Goal: Information Seeking & Learning: Learn about a topic

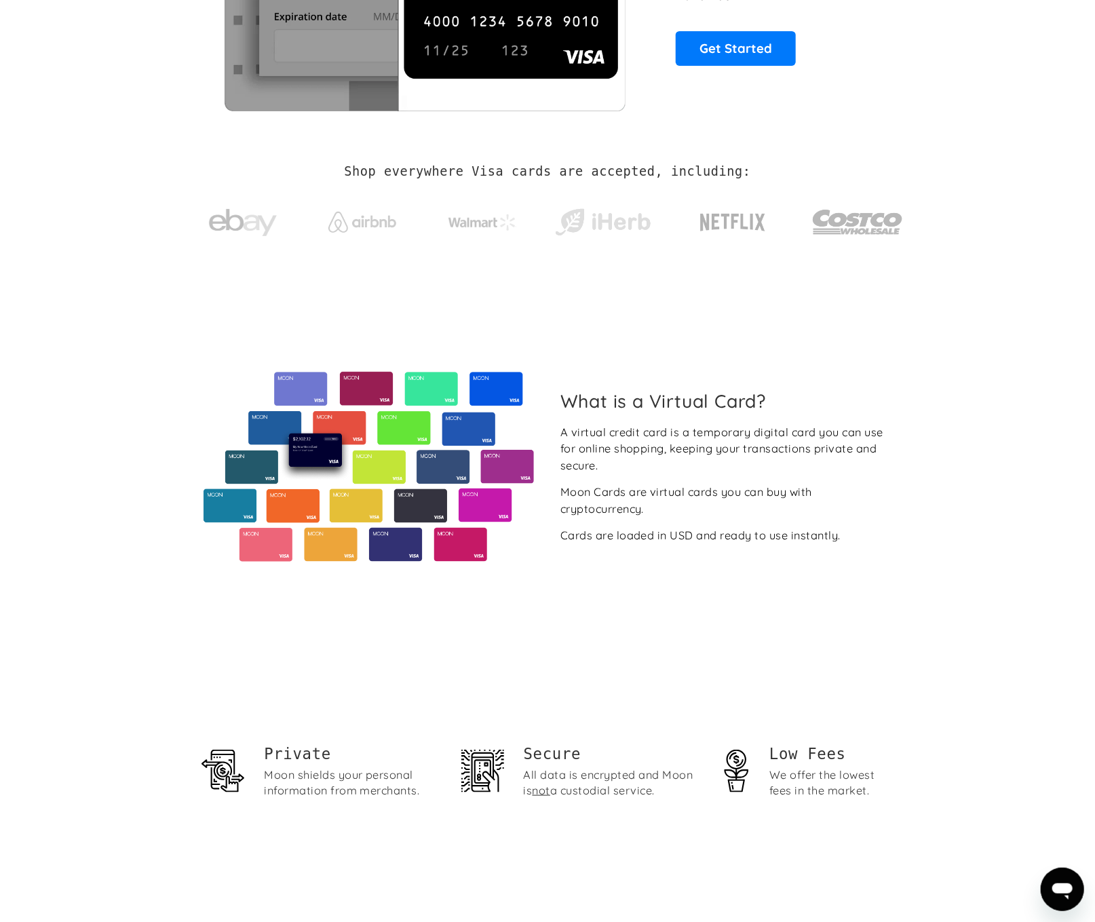
scroll to position [271, 0]
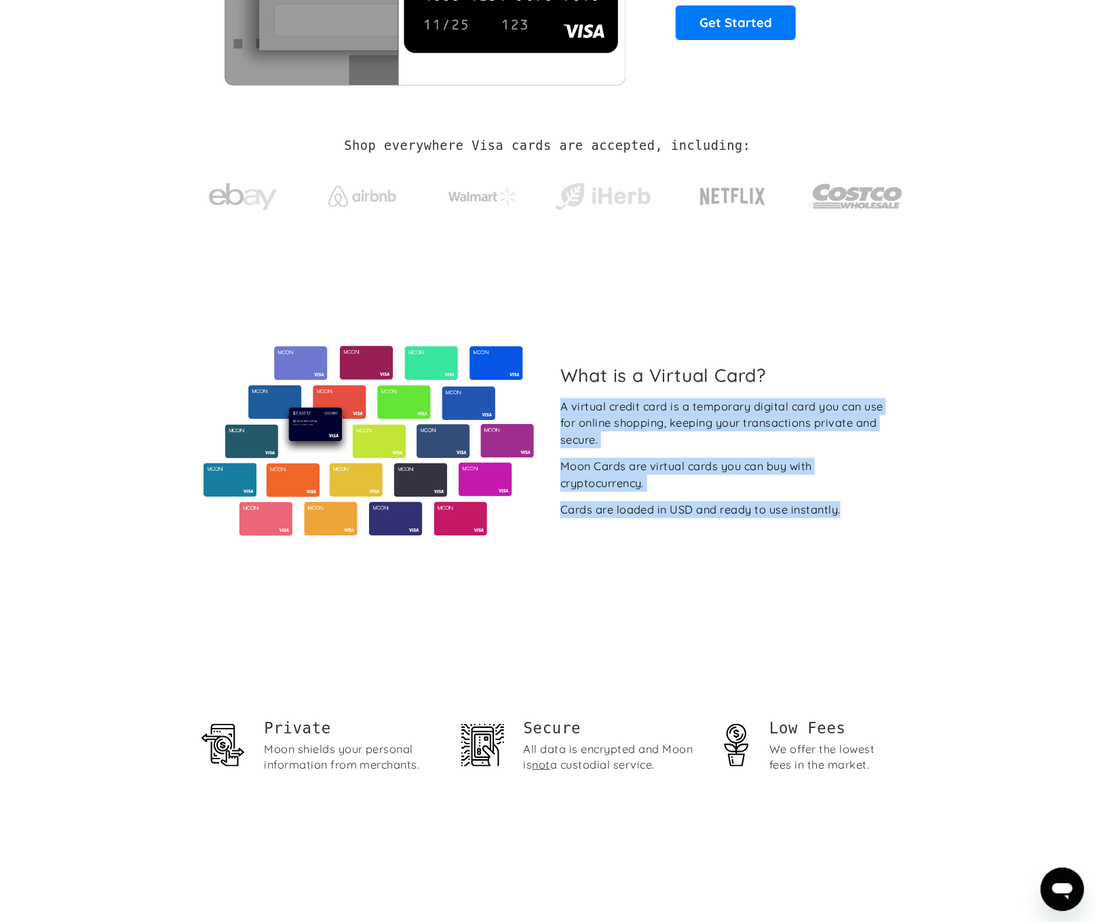
drag, startPoint x: 562, startPoint y: 407, endPoint x: 842, endPoint y: 504, distance: 296.5
click at [842, 504] on div "A virtual credit card is a temporary digital card you can use for online shoppi…" at bounding box center [726, 458] width 332 height 120
click at [882, 517] on div "A virtual credit card is a temporary digital card you can use for online shoppi…" at bounding box center [726, 458] width 332 height 120
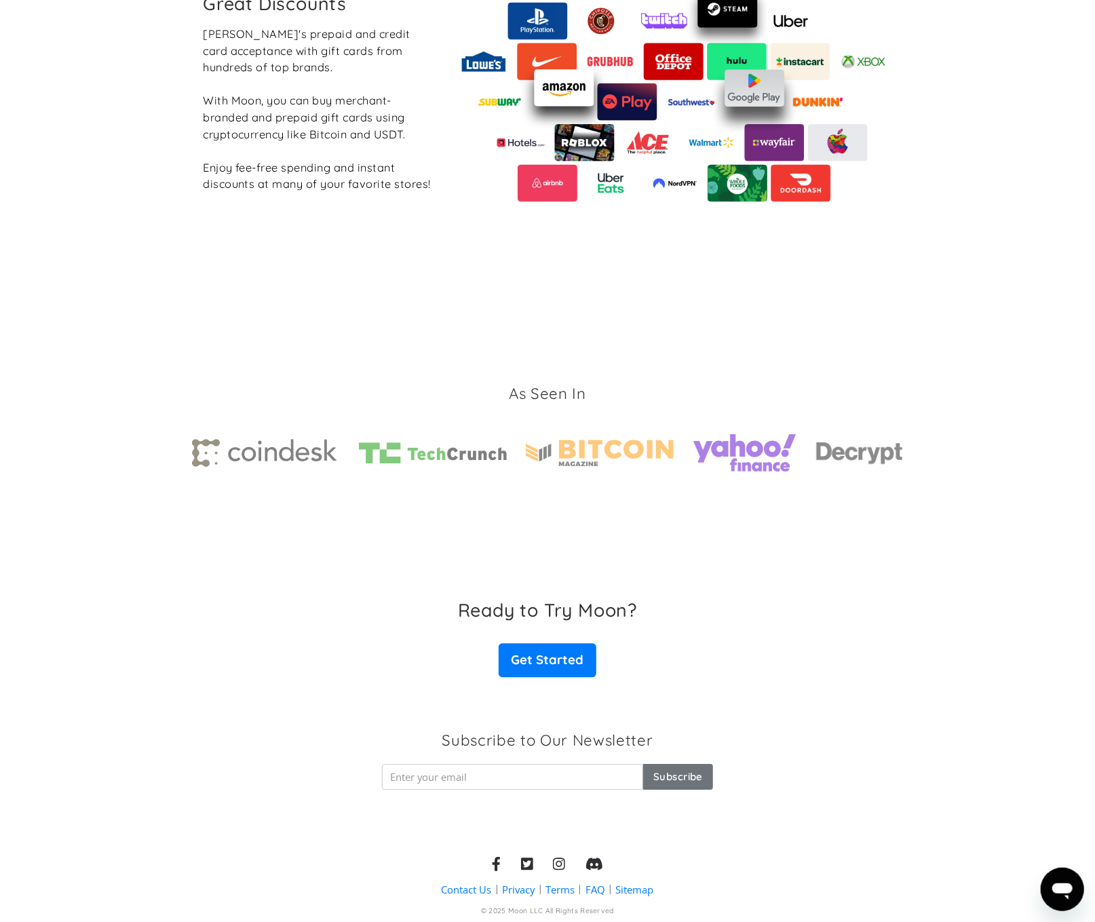
scroll to position [1734, 0]
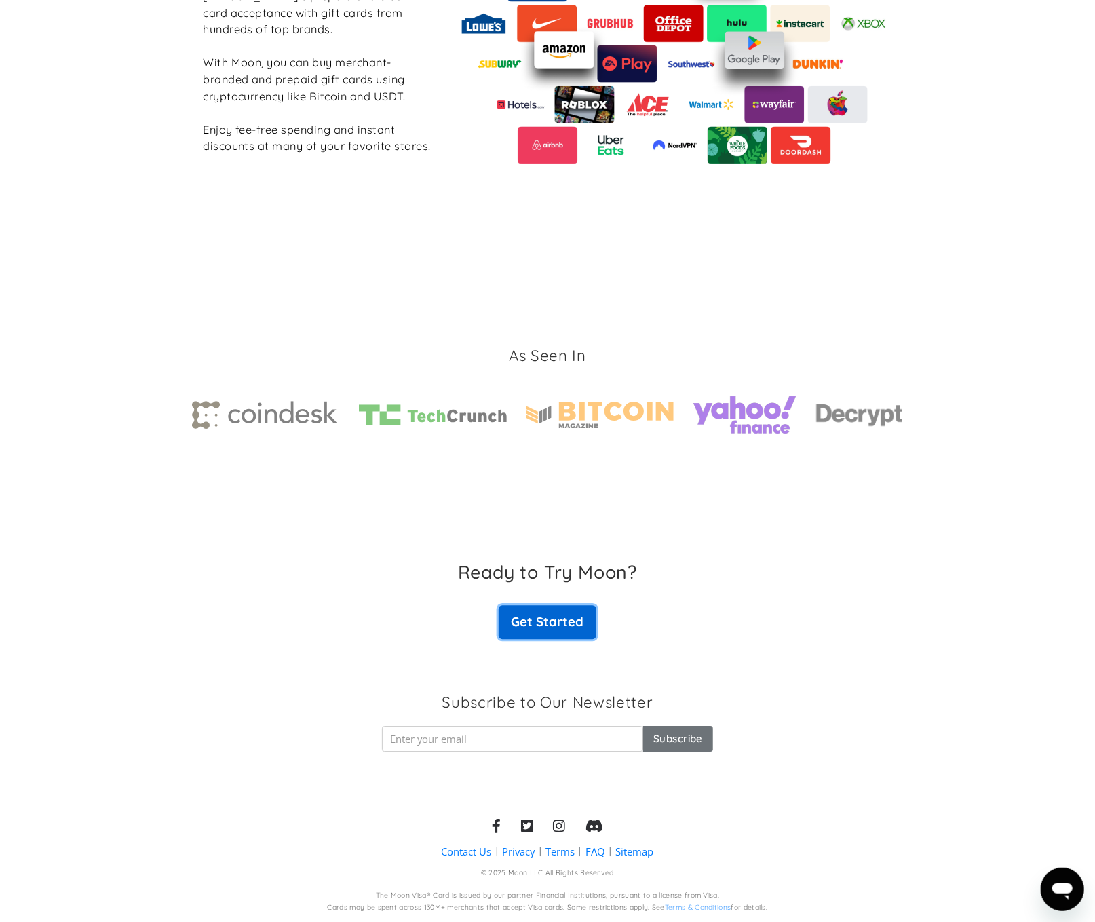
click at [555, 620] on link "Get Started" at bounding box center [548, 622] width 98 height 34
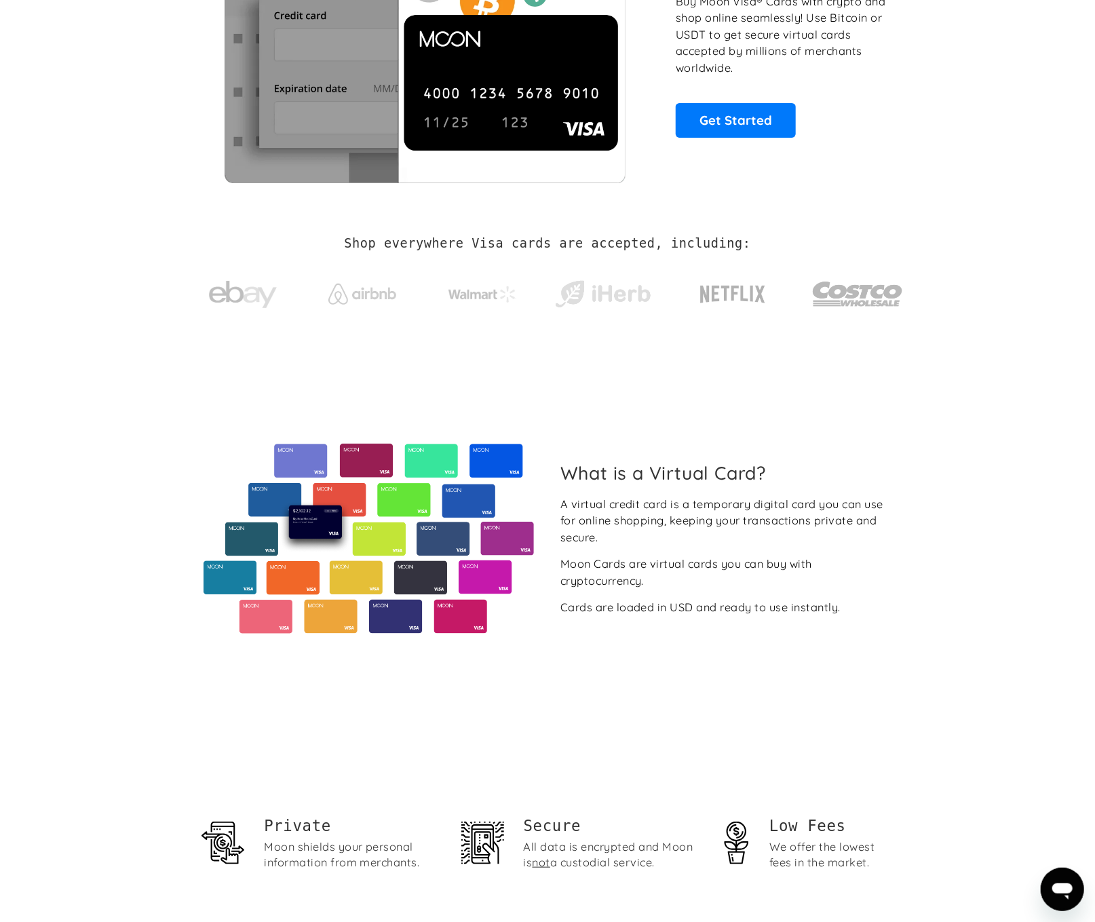
scroll to position [0, 0]
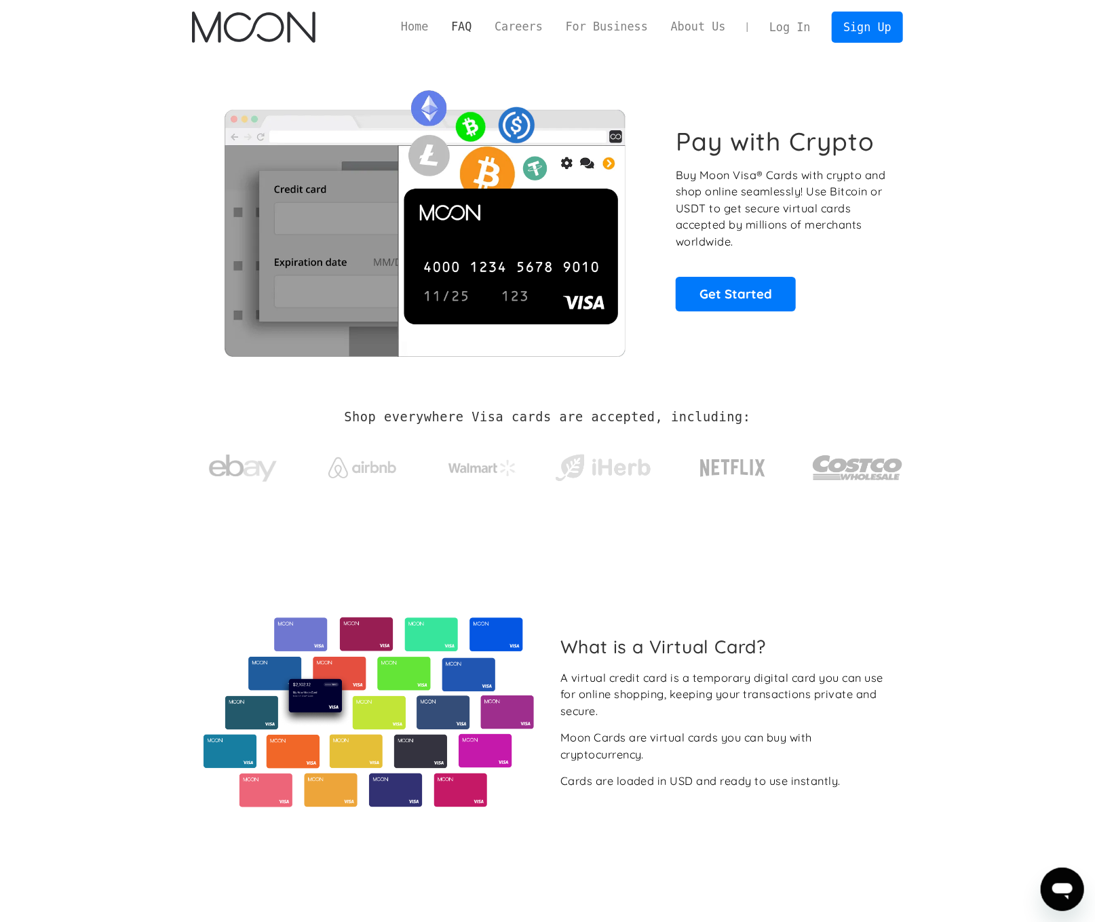
click at [483, 24] on link "FAQ" at bounding box center [461, 26] width 43 height 17
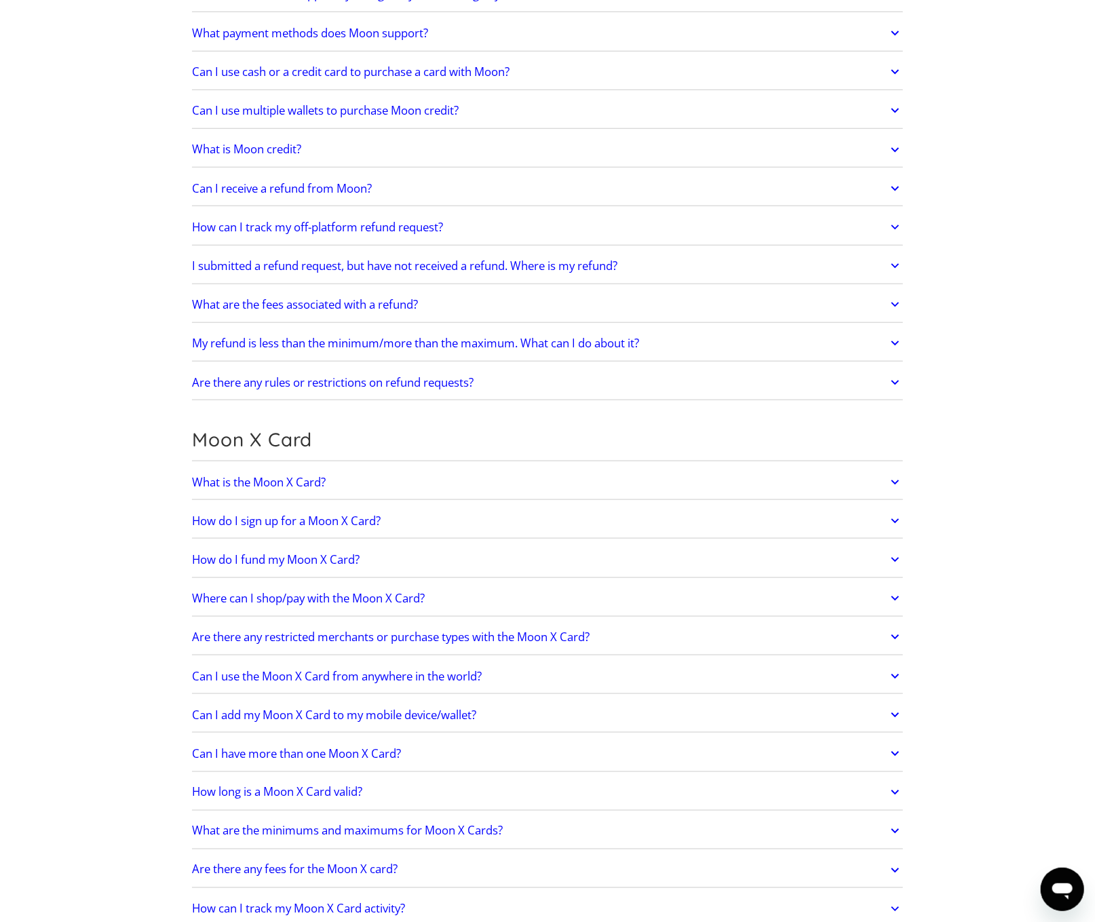
scroll to position [610, 0]
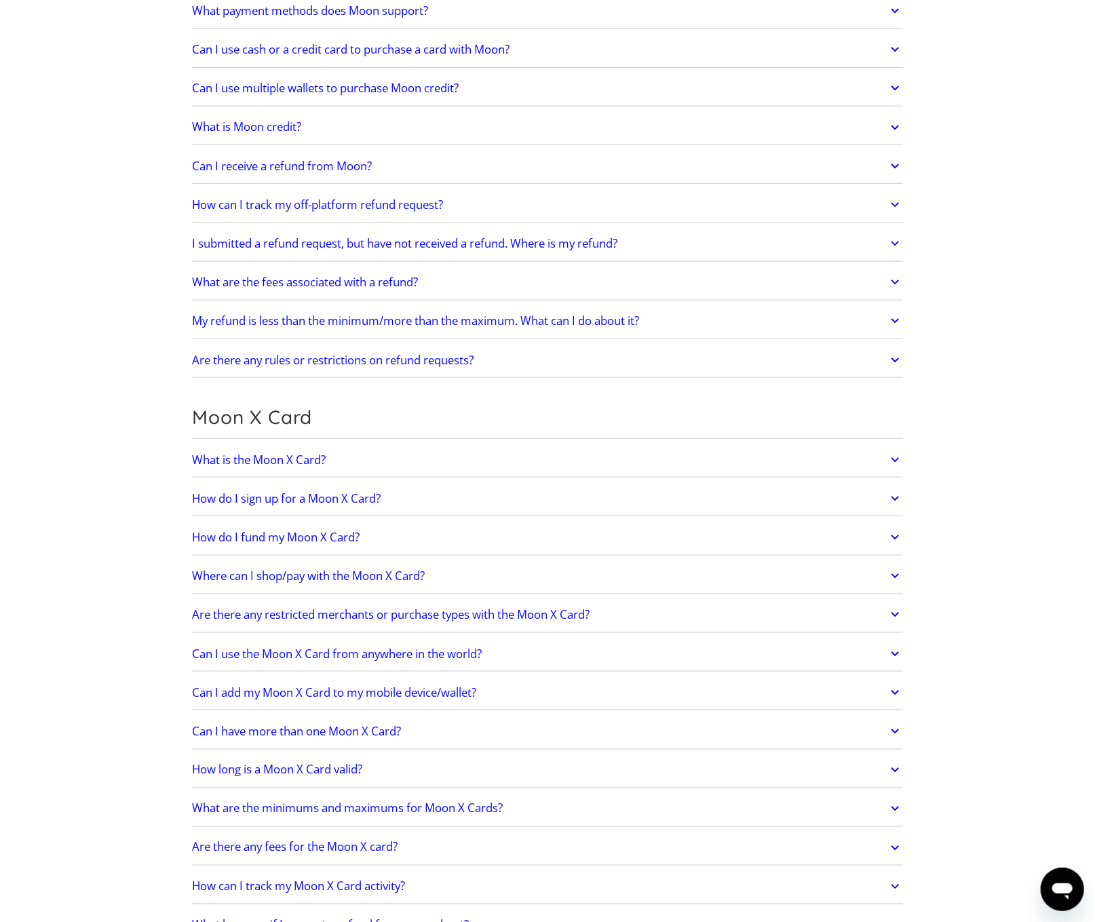
click at [899, 457] on icon at bounding box center [895, 460] width 16 height 24
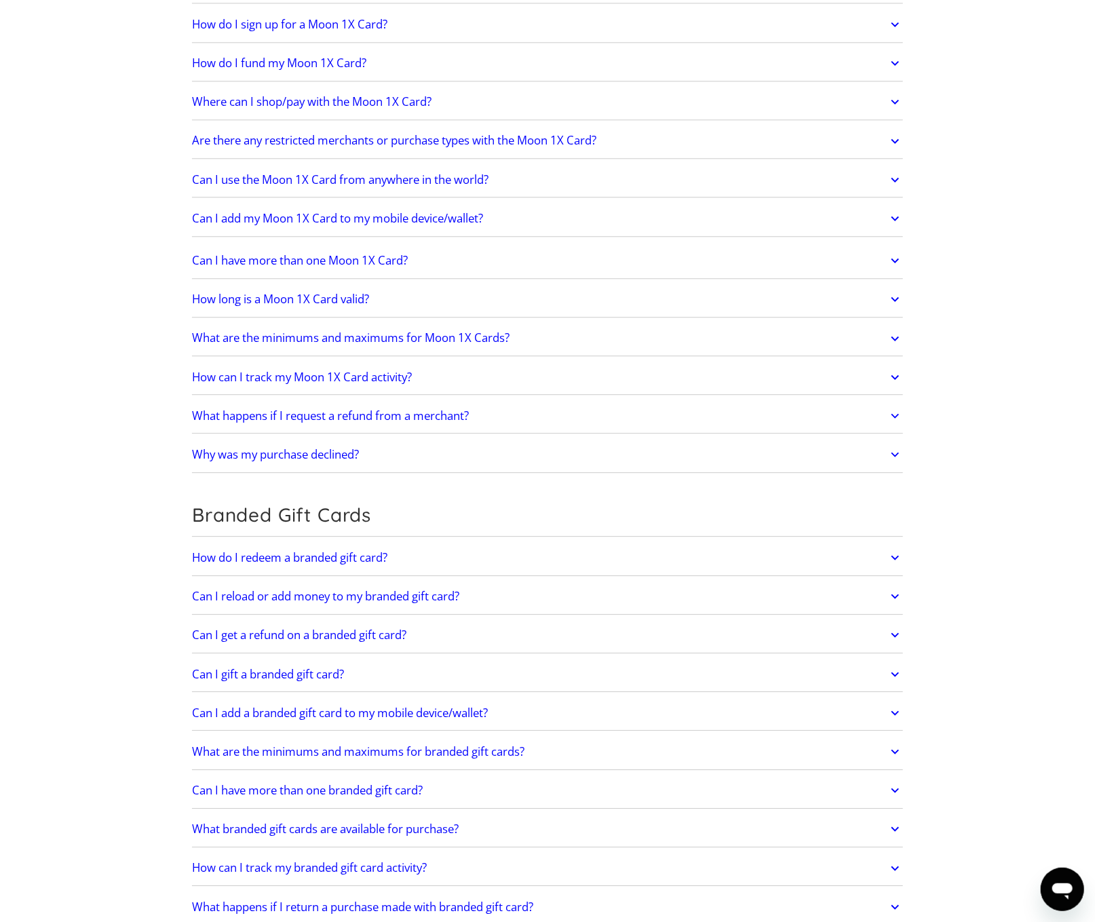
scroll to position [1764, 0]
click at [899, 549] on icon at bounding box center [895, 557] width 16 height 24
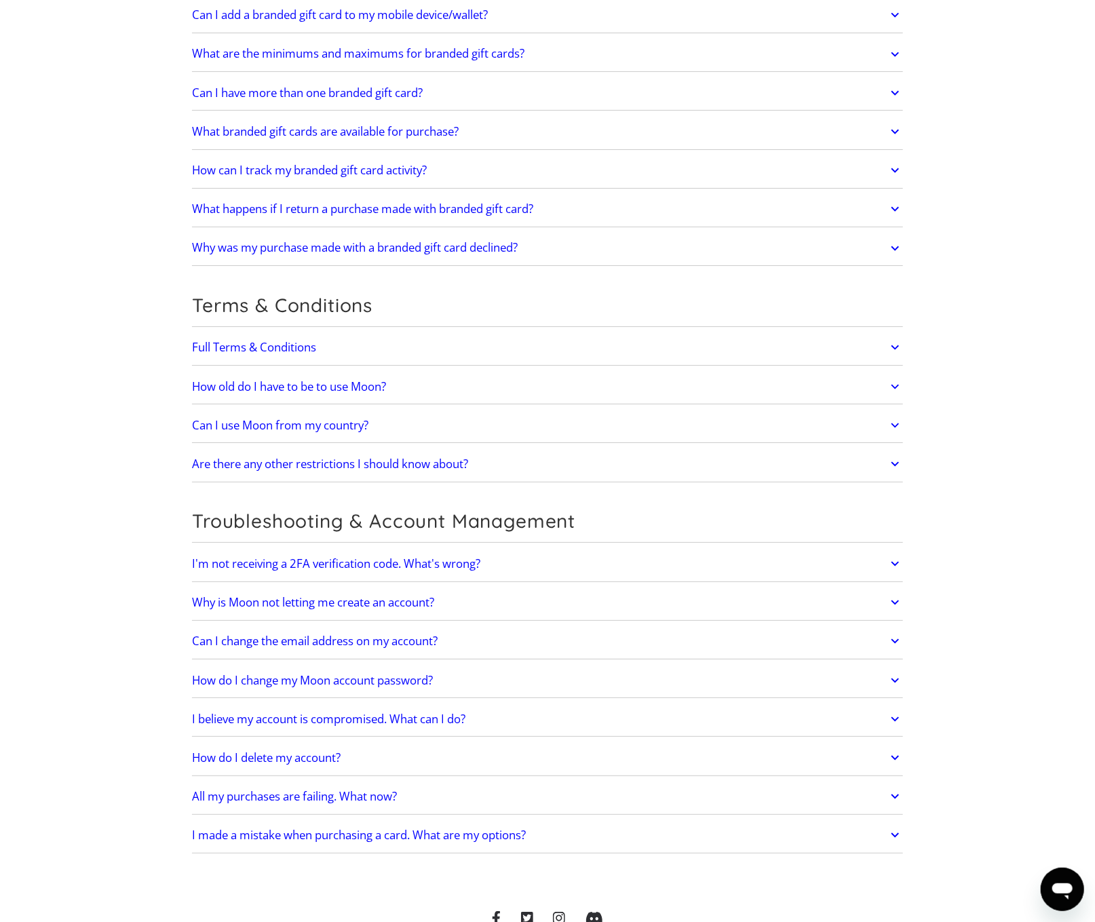
scroll to position [2578, 0]
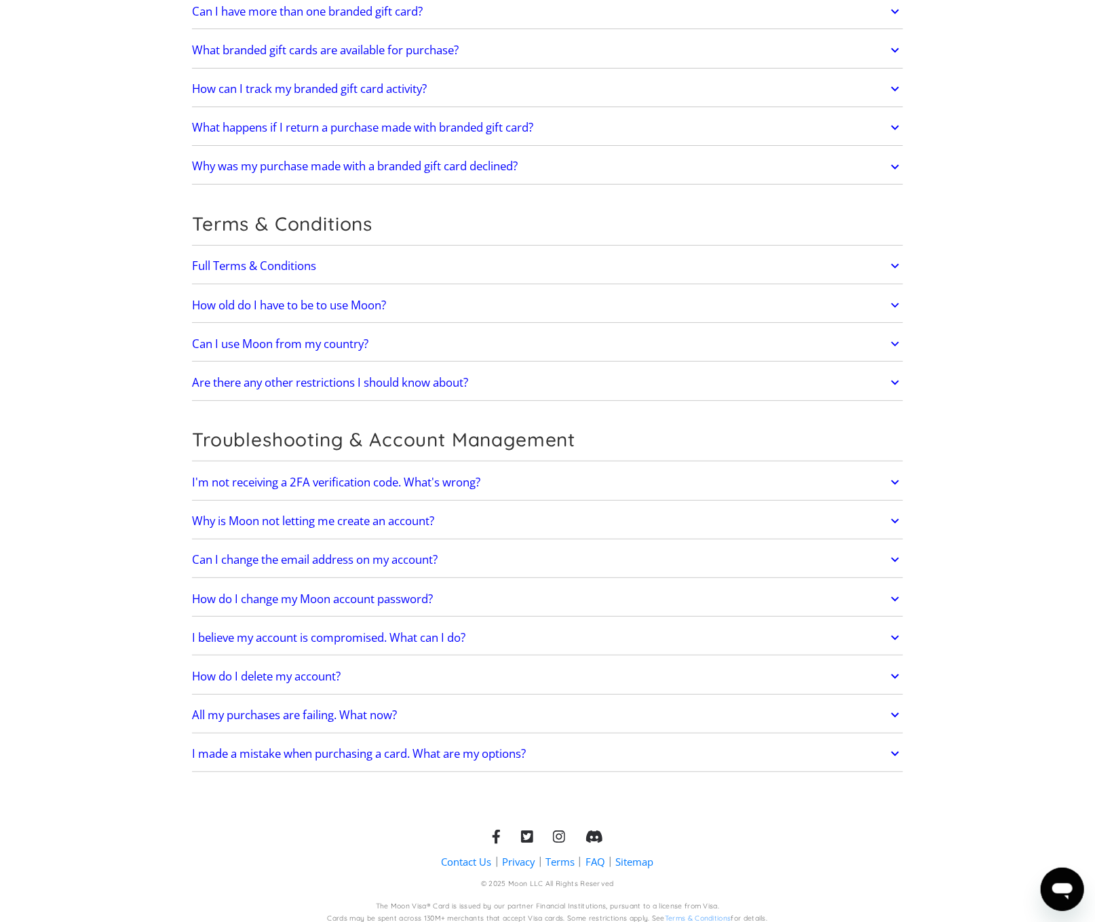
click at [894, 336] on icon at bounding box center [895, 344] width 16 height 24
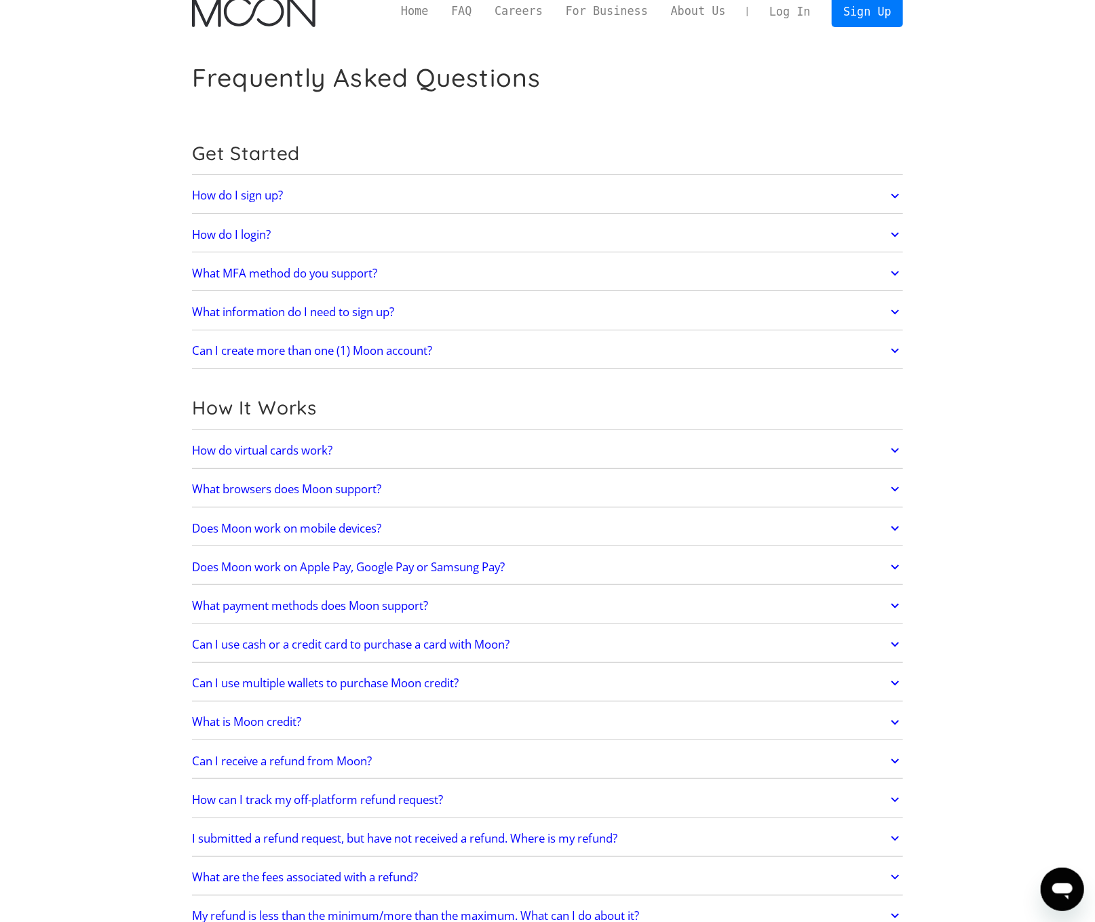
scroll to position [0, 0]
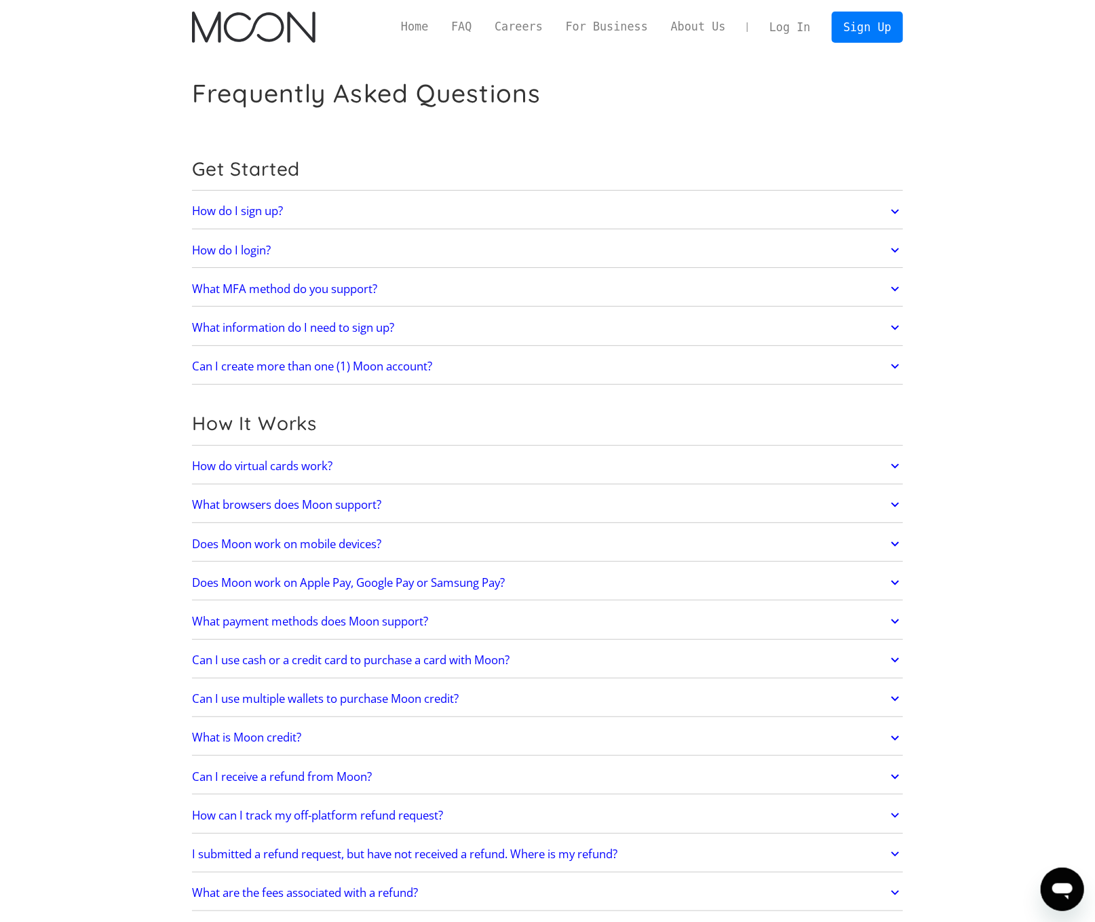
click at [897, 214] on icon at bounding box center [895, 211] width 16 height 24
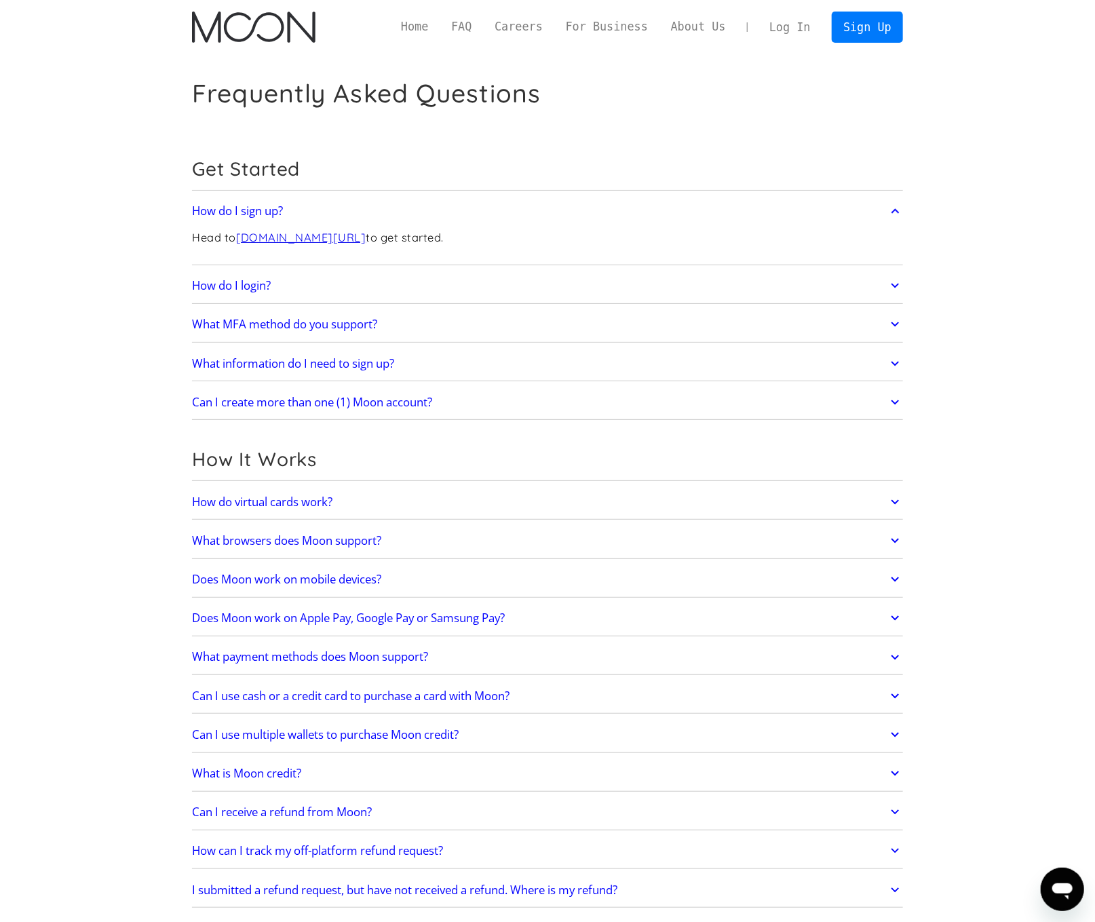
click at [898, 400] on icon at bounding box center [895, 402] width 16 height 24
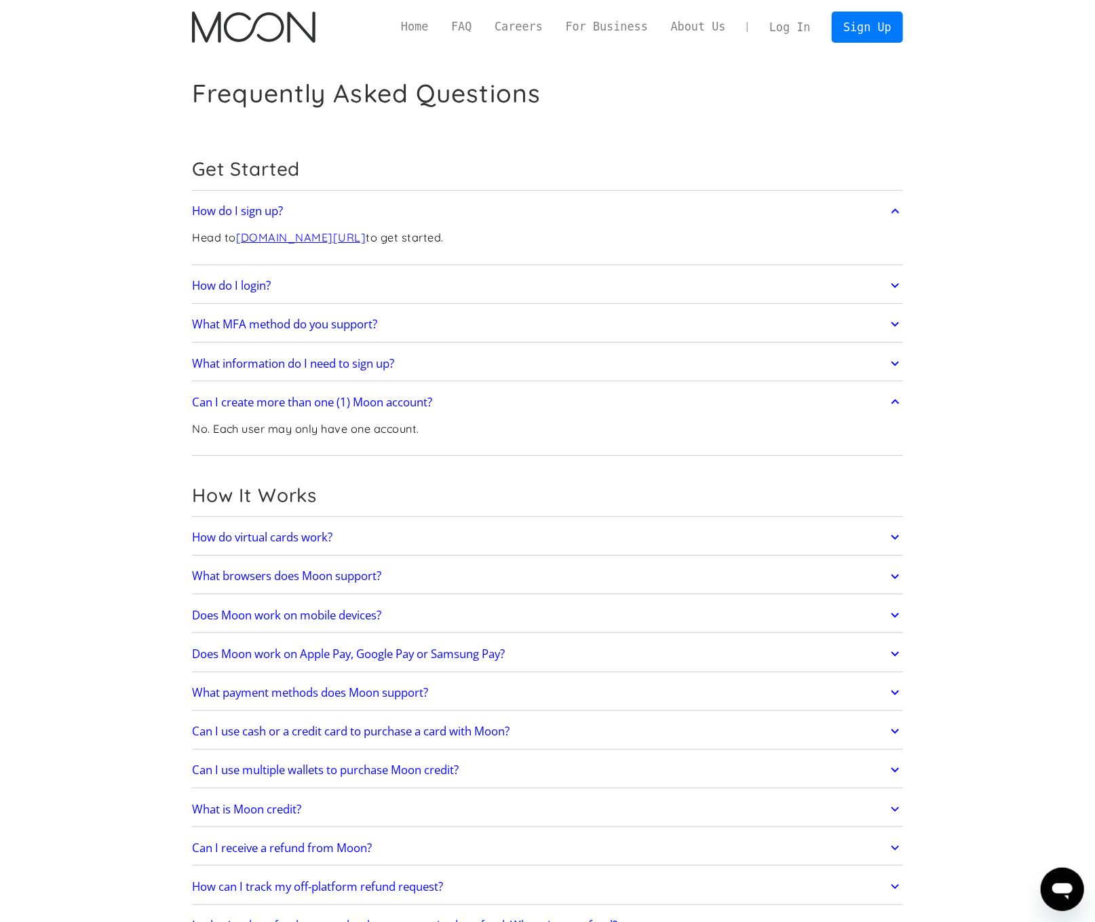
click at [897, 322] on icon at bounding box center [895, 324] width 16 height 24
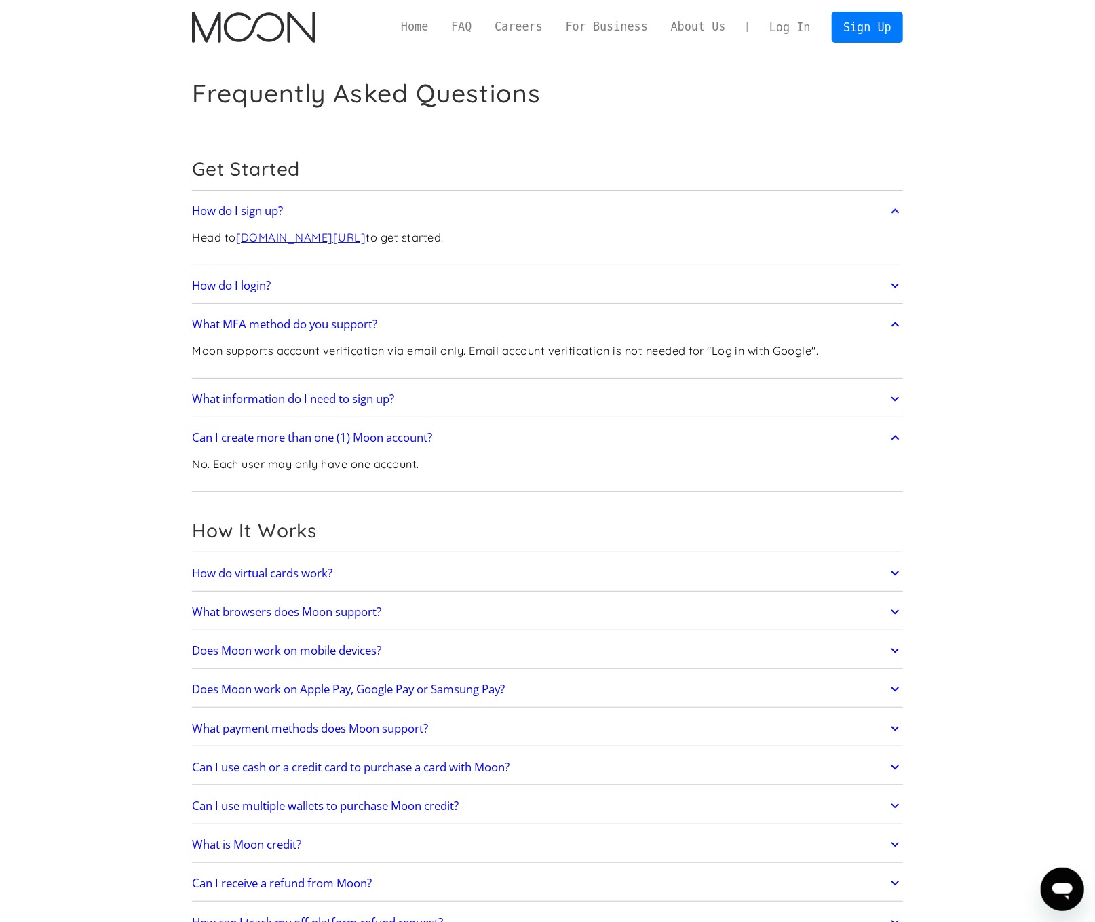
click at [897, 402] on icon at bounding box center [895, 399] width 16 height 24
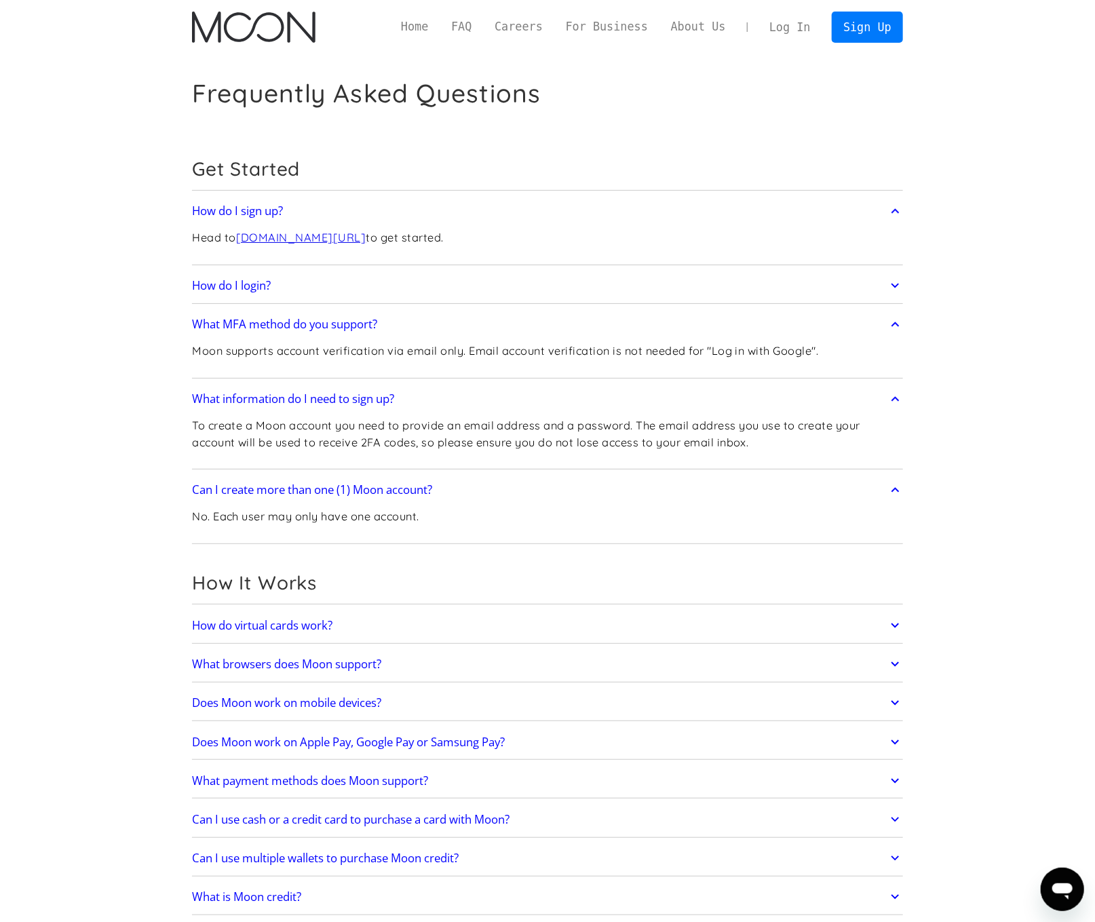
click at [895, 779] on icon at bounding box center [895, 781] width 16 height 24
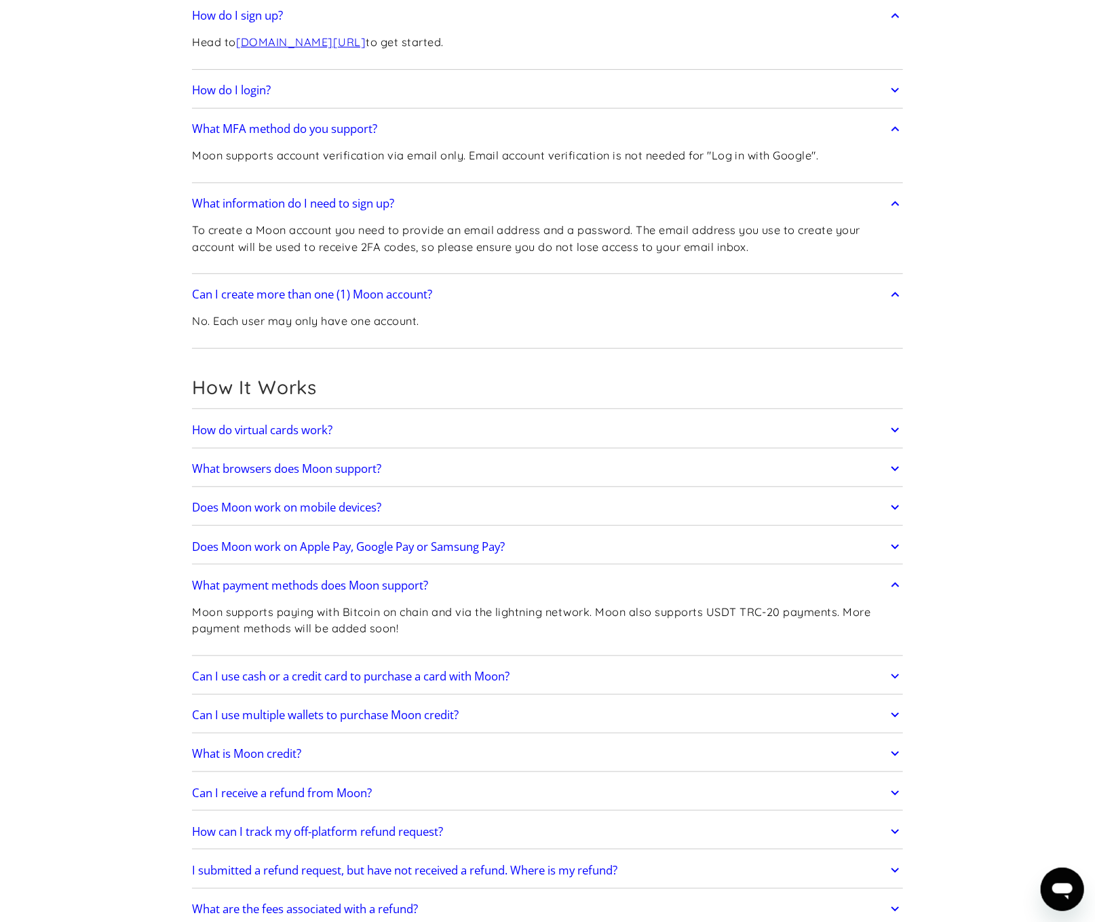
scroll to position [203, 0]
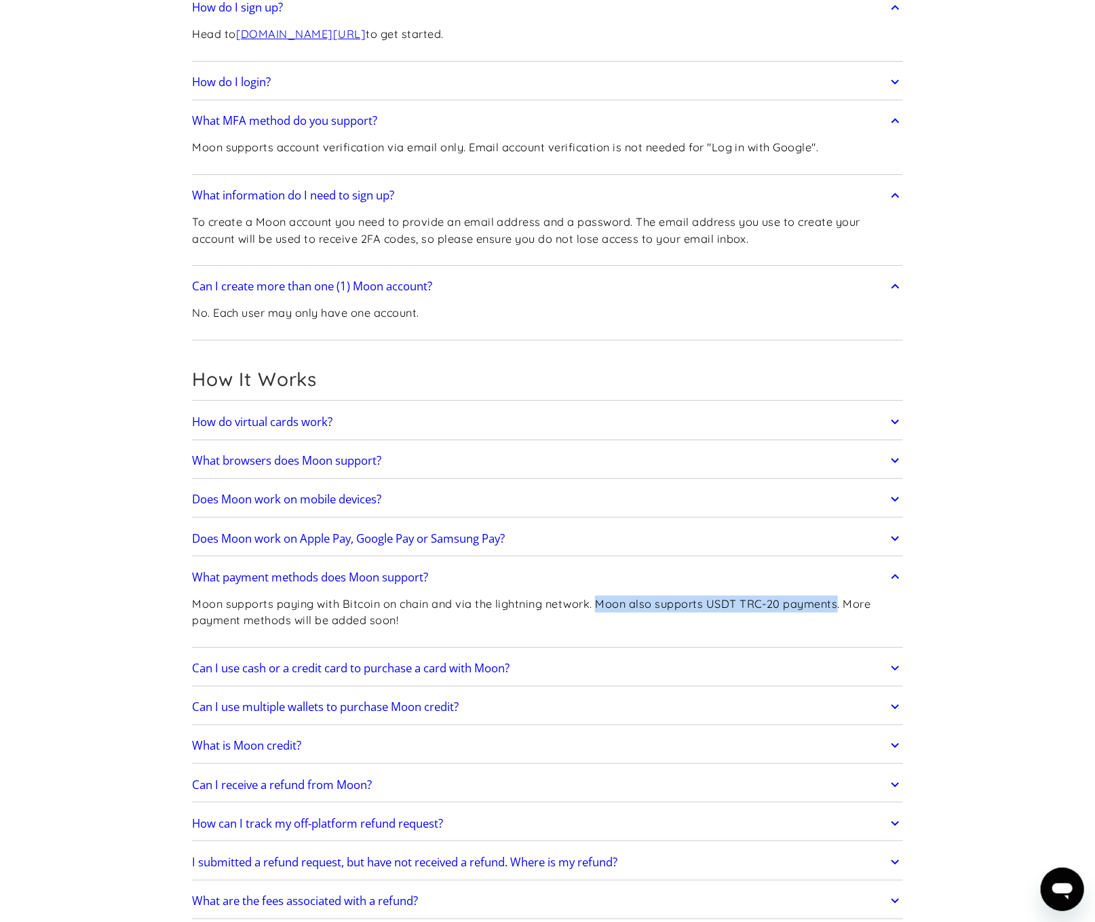
drag, startPoint x: 601, startPoint y: 600, endPoint x: 836, endPoint y: 602, distance: 235.4
click at [838, 602] on p "Moon supports paying with Bitcoin on chain and via the lightning network. Moon …" at bounding box center [547, 612] width 711 height 33
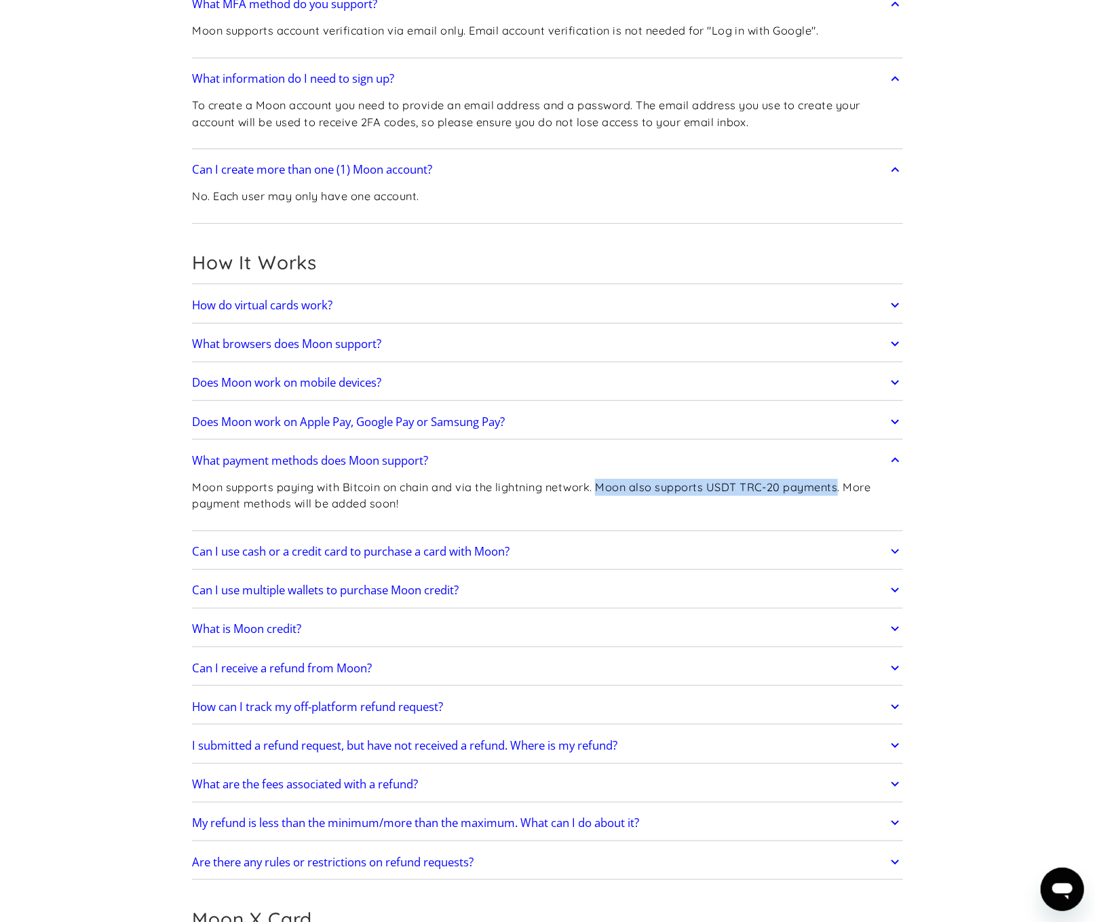
scroll to position [339, 0]
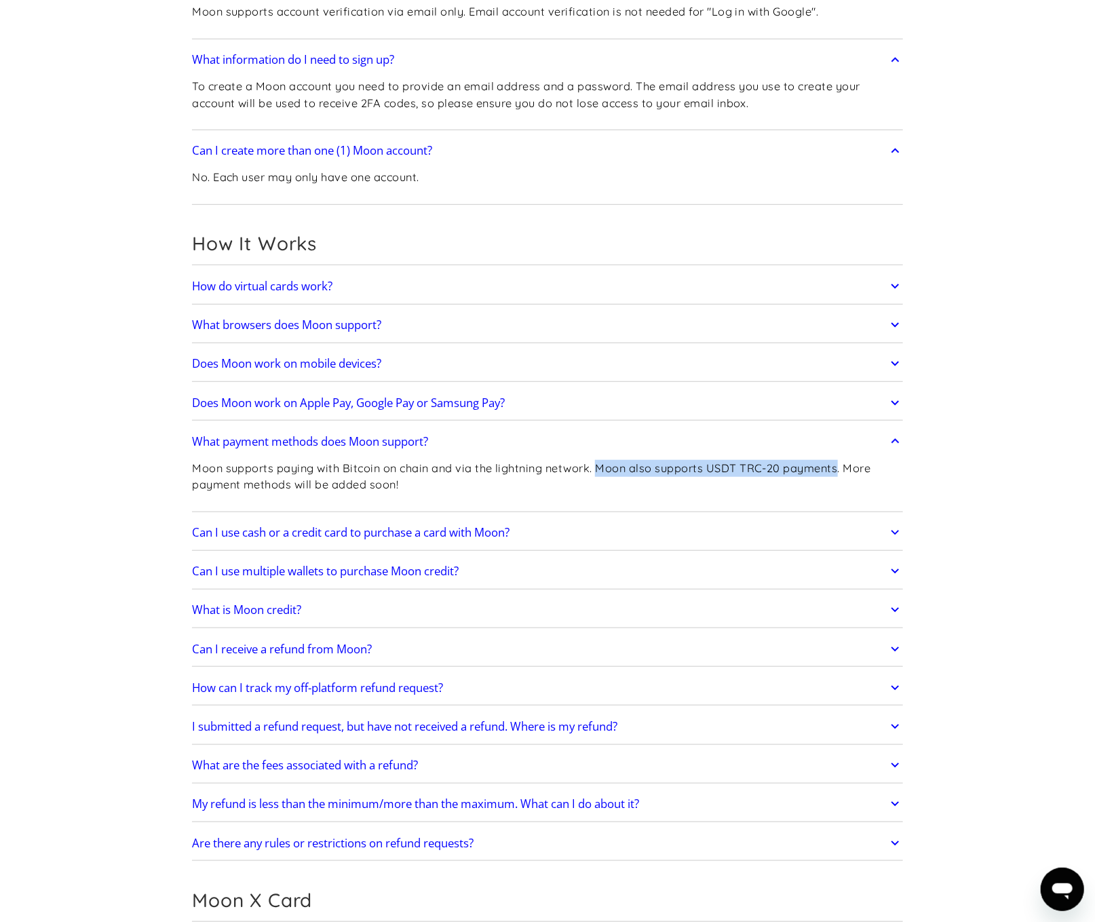
click at [891, 569] on icon at bounding box center [895, 571] width 16 height 24
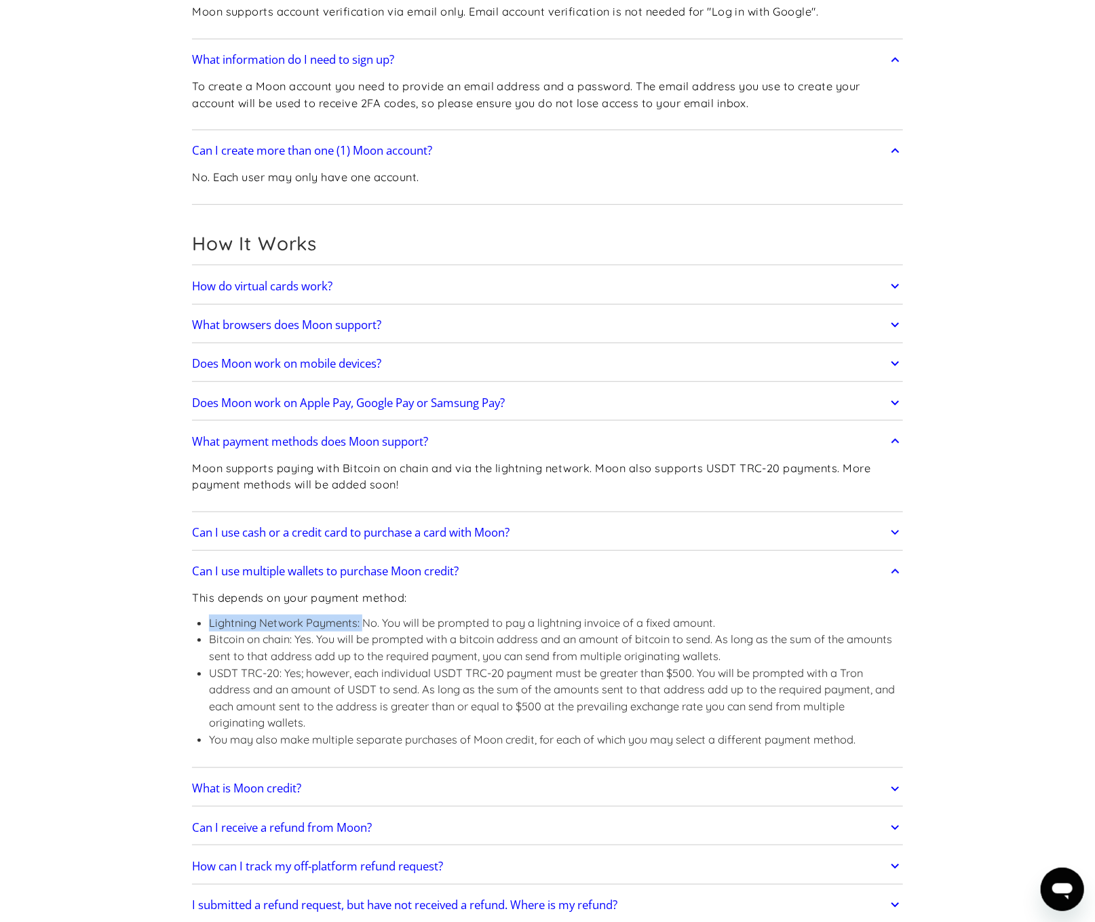
drag, startPoint x: 212, startPoint y: 620, endPoint x: 366, endPoint y: 620, distance: 154.7
click at [366, 620] on li "Lightning Network Payments: No. You will be prompted to pay a lightning invoice…" at bounding box center [556, 623] width 694 height 17
drag, startPoint x: 214, startPoint y: 671, endPoint x: 336, endPoint y: 670, distance: 122.1
click at [336, 670] on li "USDT TRC-20: Yes; however, each individual USDT TRC-20 payment must be greater …" at bounding box center [556, 698] width 694 height 66
drag, startPoint x: 355, startPoint y: 671, endPoint x: 697, endPoint y: 671, distance: 341.9
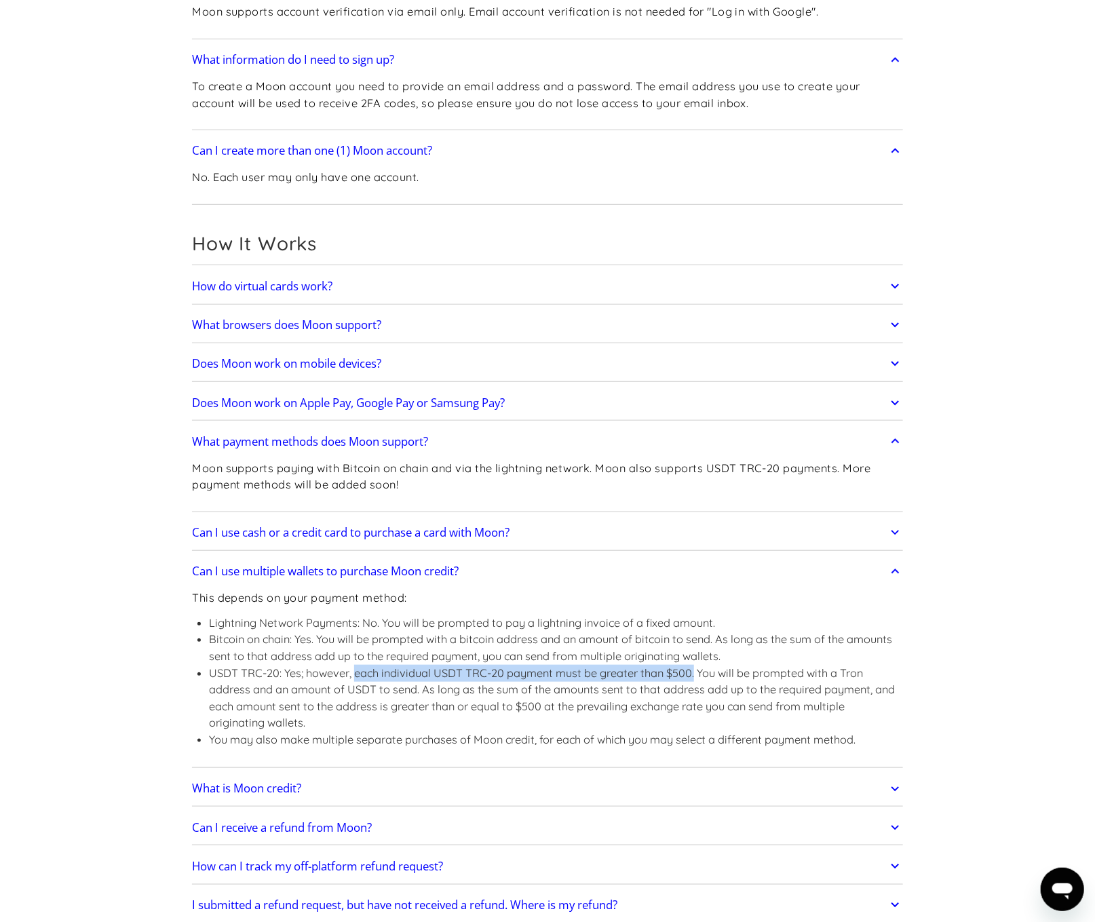
click at [697, 671] on li "USDT TRC-20: Yes; however, each individual USDT TRC-20 payment must be greater …" at bounding box center [556, 698] width 694 height 66
drag, startPoint x: 519, startPoint y: 703, endPoint x: 545, endPoint y: 705, distance: 26.5
click at [545, 705] on li "USDT TRC-20: Yes; however, each individual USDT TRC-20 payment must be greater …" at bounding box center [556, 698] width 694 height 66
click at [477, 705] on li "USDT TRC-20: Yes; however, each individual USDT TRC-20 payment must be greater …" at bounding box center [556, 698] width 694 height 66
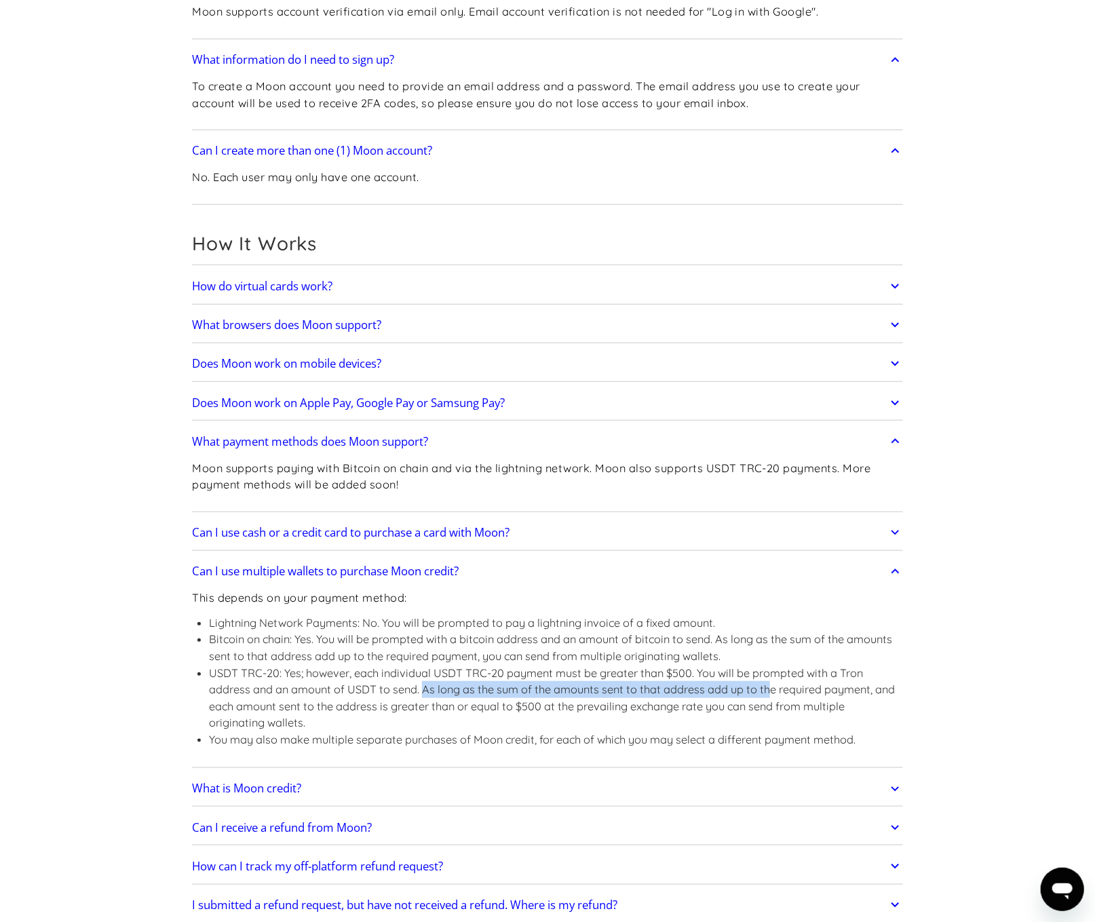
drag, startPoint x: 424, startPoint y: 686, endPoint x: 773, endPoint y: 686, distance: 349.3
click at [773, 686] on li "USDT TRC-20: Yes; however, each individual USDT TRC-20 payment must be greater …" at bounding box center [556, 698] width 694 height 66
click at [374, 686] on li "USDT TRC-20: Yes; however, each individual USDT TRC-20 payment must be greater …" at bounding box center [556, 698] width 694 height 66
drag, startPoint x: 670, startPoint y: 672, endPoint x: 695, endPoint y: 671, distance: 25.1
click at [695, 671] on li "USDT TRC-20: Yes; however, each individual USDT TRC-20 payment must be greater …" at bounding box center [556, 698] width 694 height 66
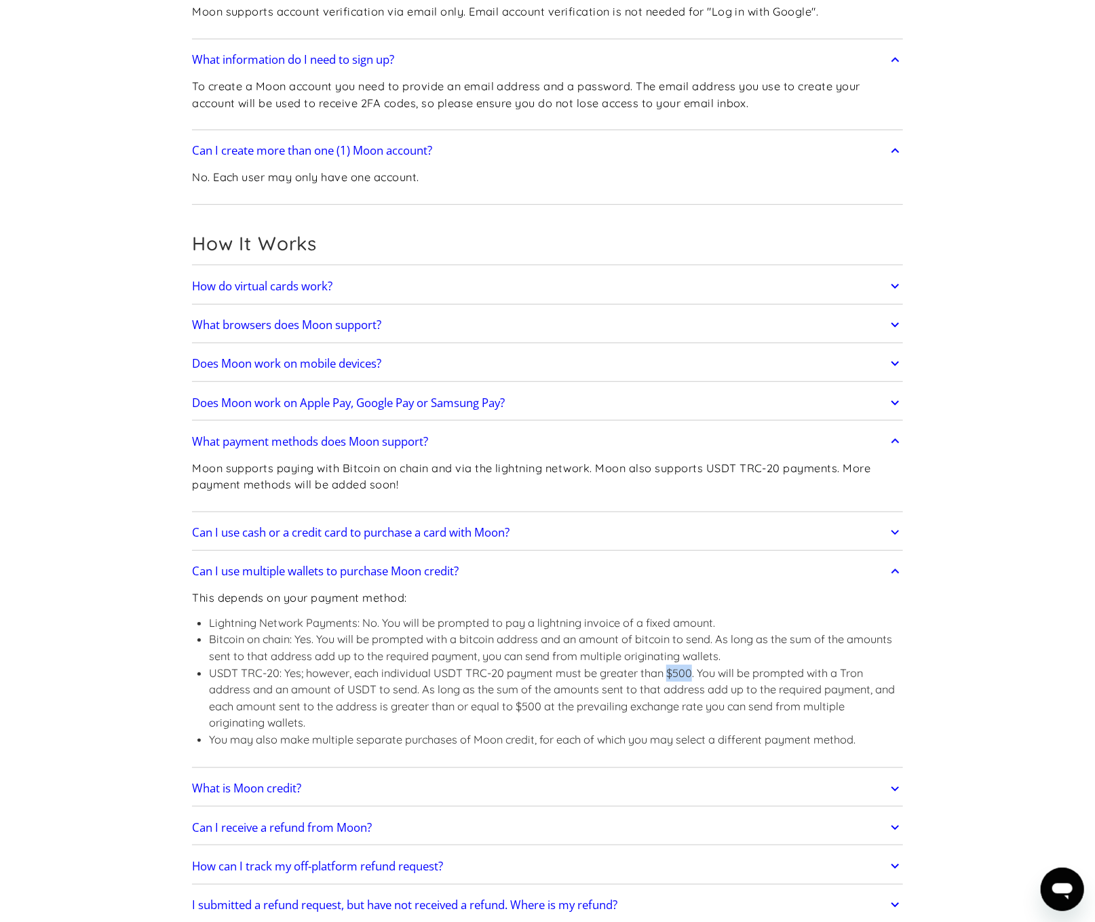
click at [895, 287] on icon at bounding box center [895, 286] width 8 height 5
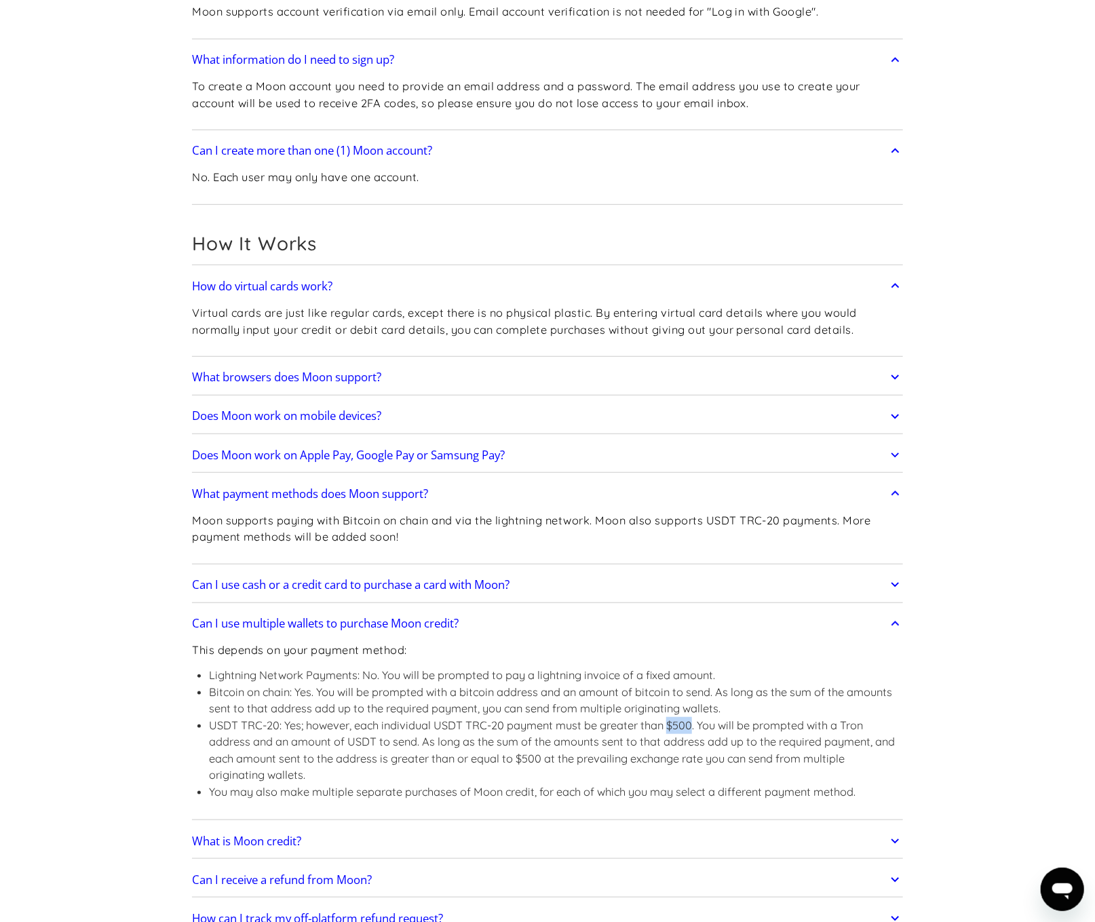
click at [893, 454] on icon at bounding box center [895, 454] width 8 height 5
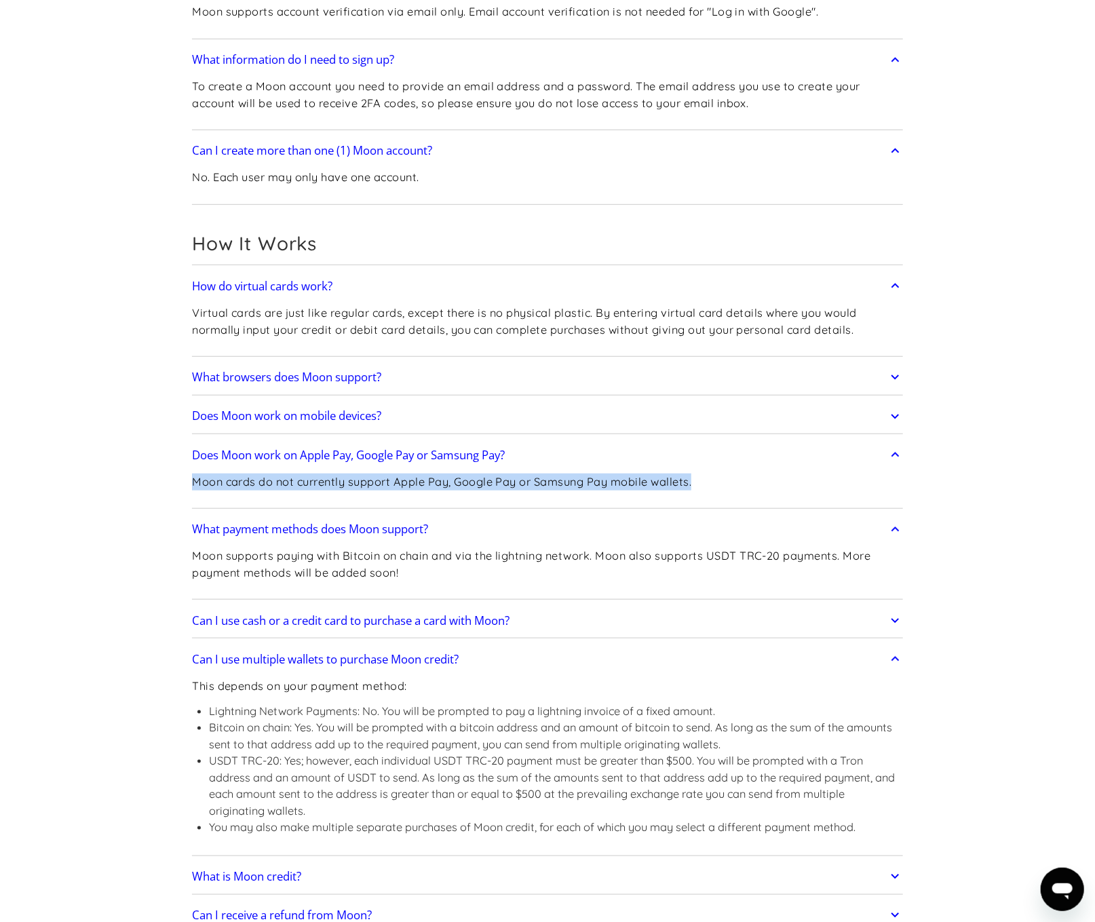
drag, startPoint x: 193, startPoint y: 477, endPoint x: 716, endPoint y: 480, distance: 523.0
click at [716, 480] on div "Moon cards do not currently support Apple Pay, Google Pay or Samsung Pay mobile…" at bounding box center [547, 487] width 711 height 36
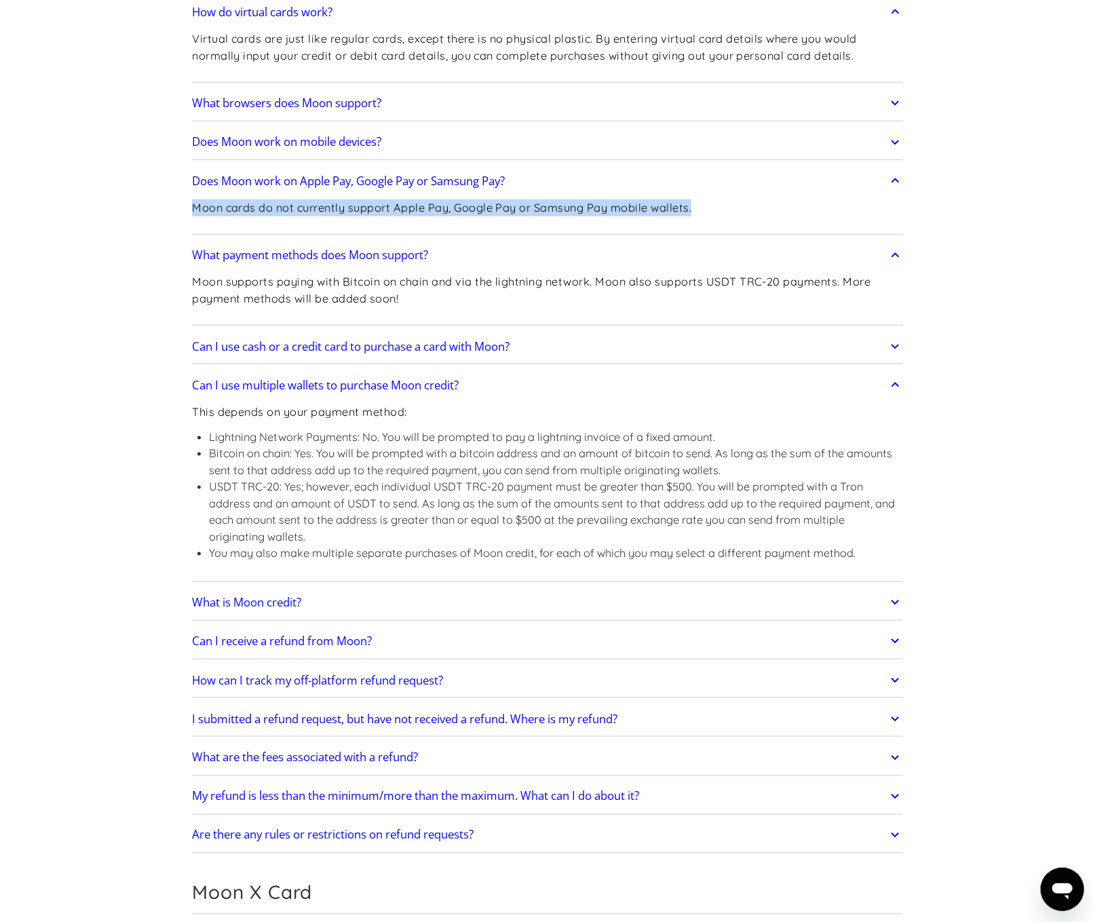
scroll to position [814, 0]
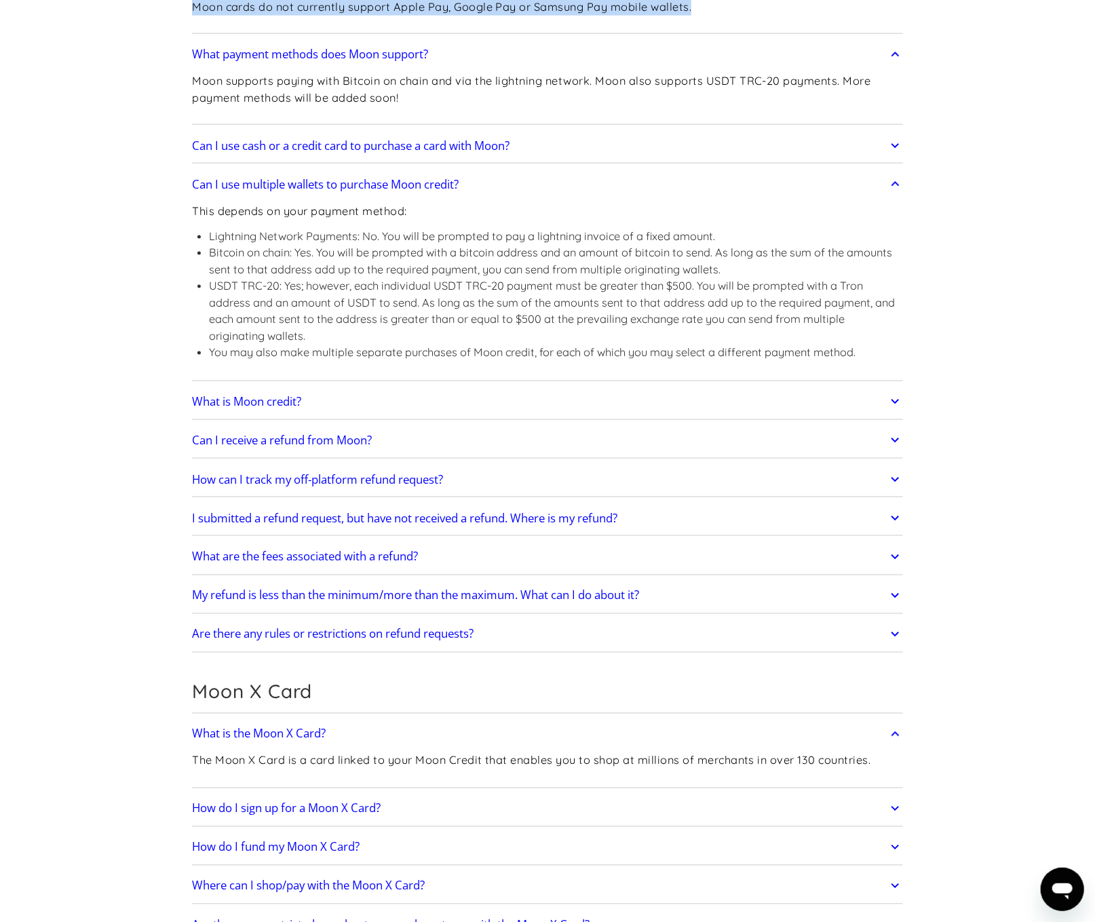
click at [893, 632] on icon at bounding box center [895, 634] width 8 height 5
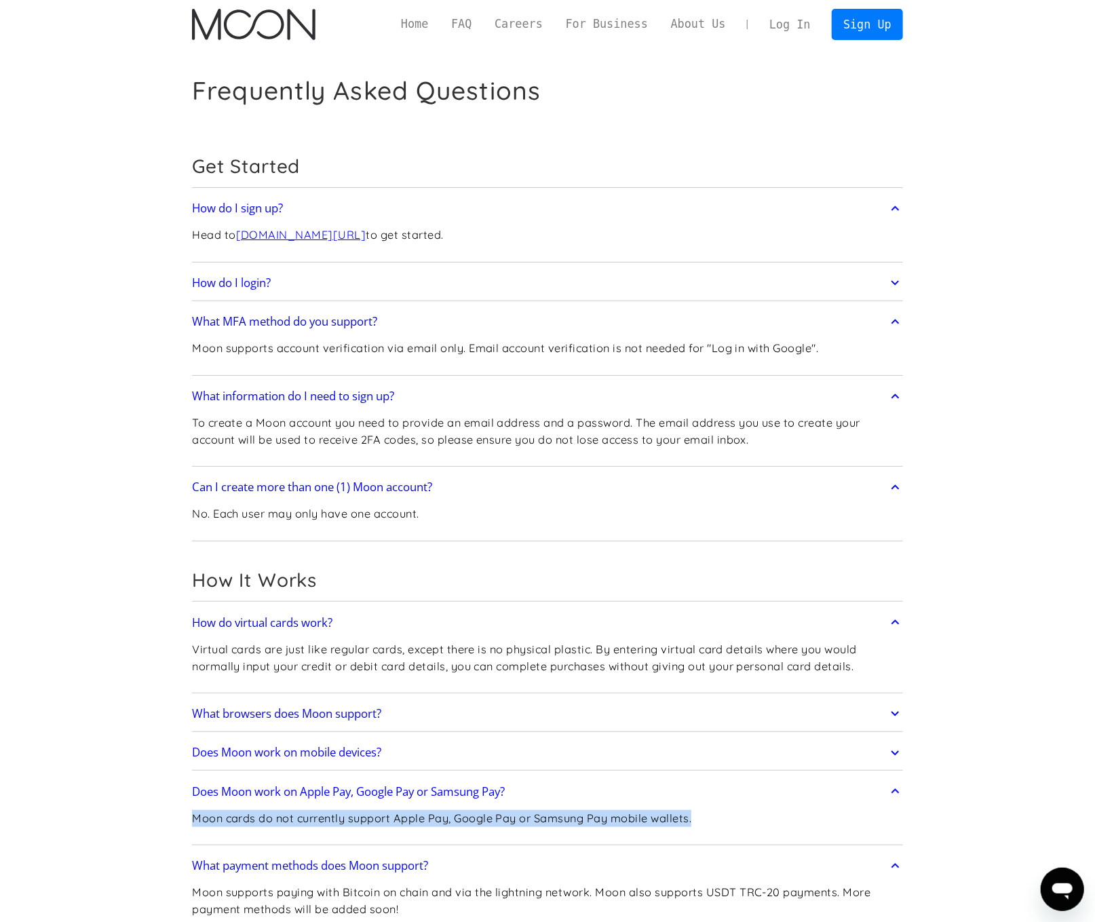
scroll to position [0, 0]
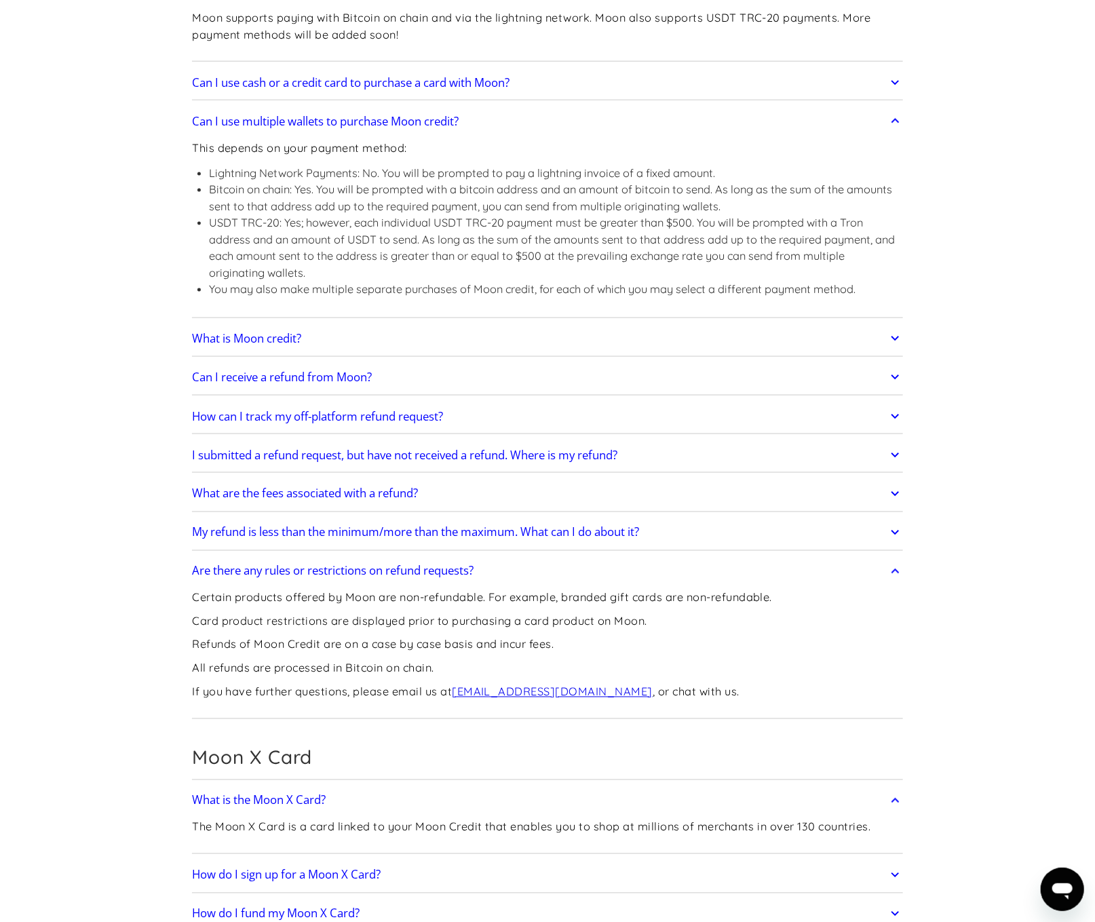
scroll to position [882, 0]
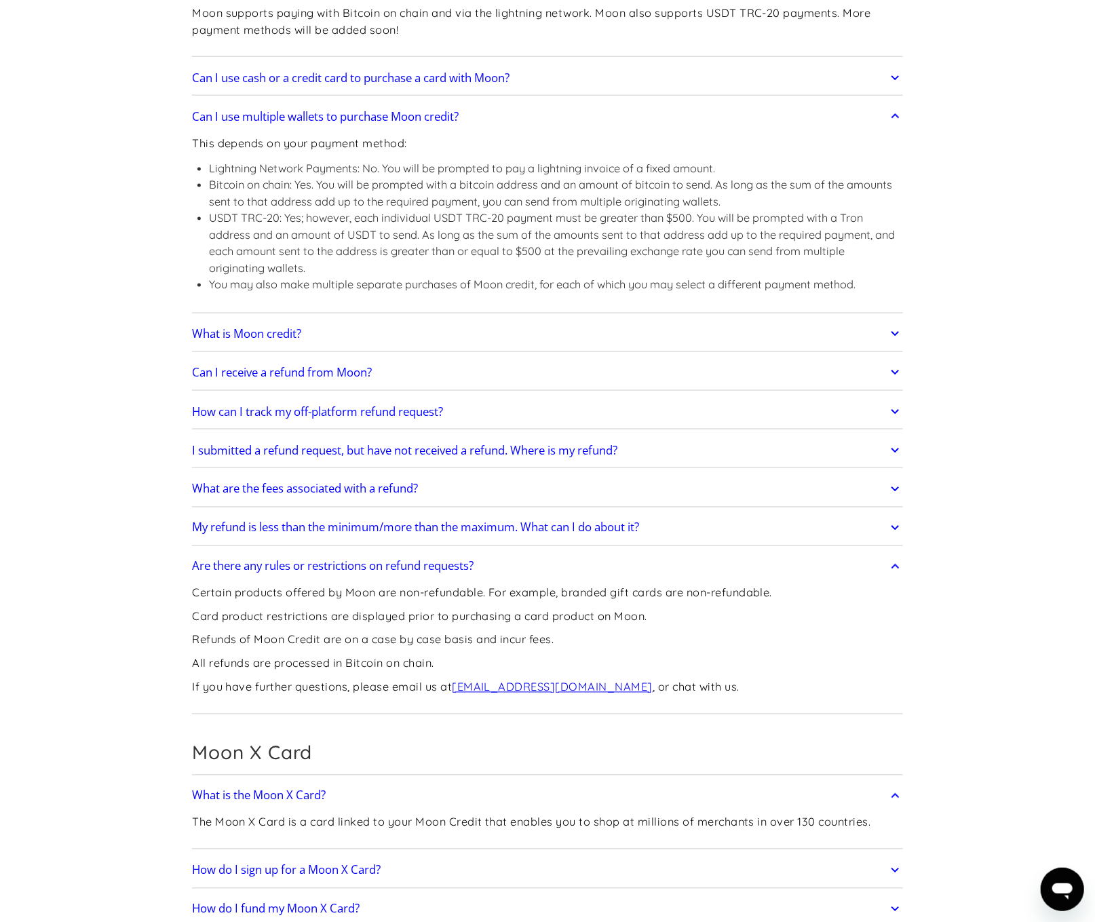
click at [896, 487] on icon at bounding box center [895, 489] width 8 height 5
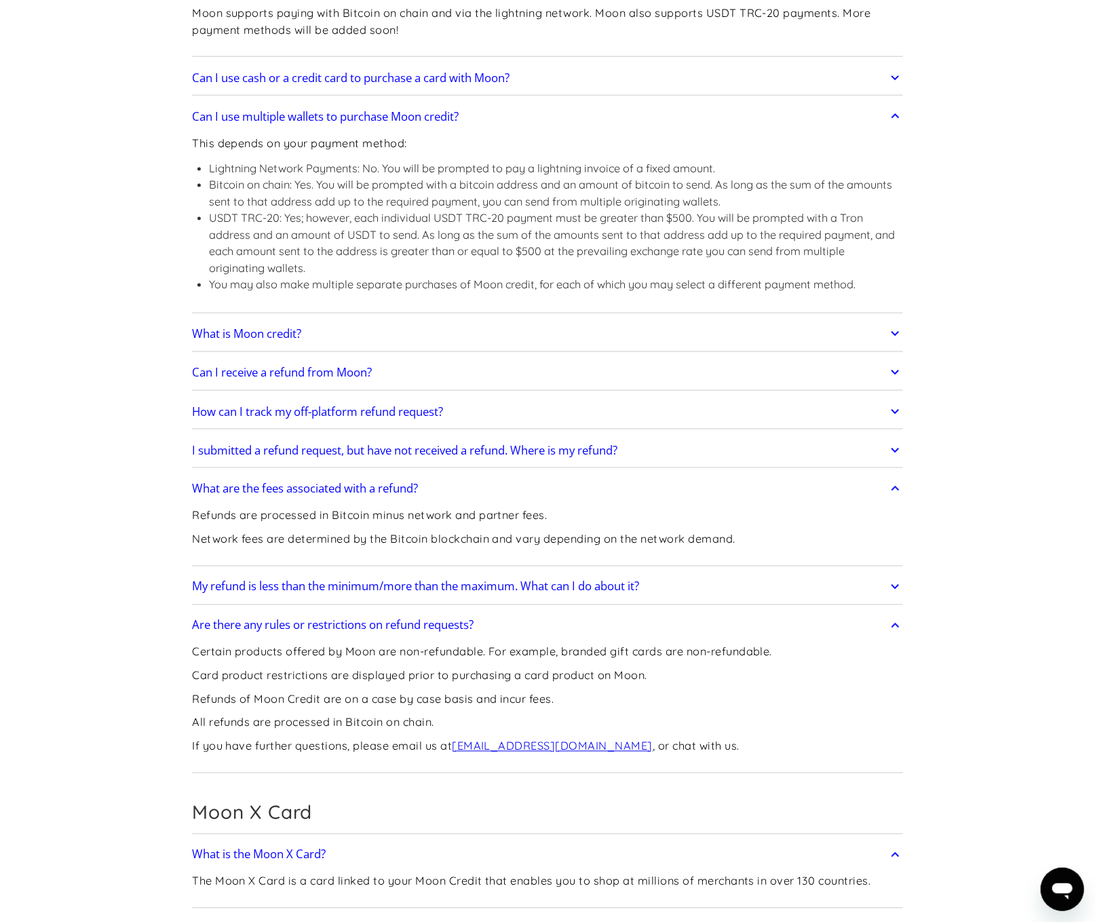
click at [891, 332] on icon at bounding box center [895, 334] width 16 height 24
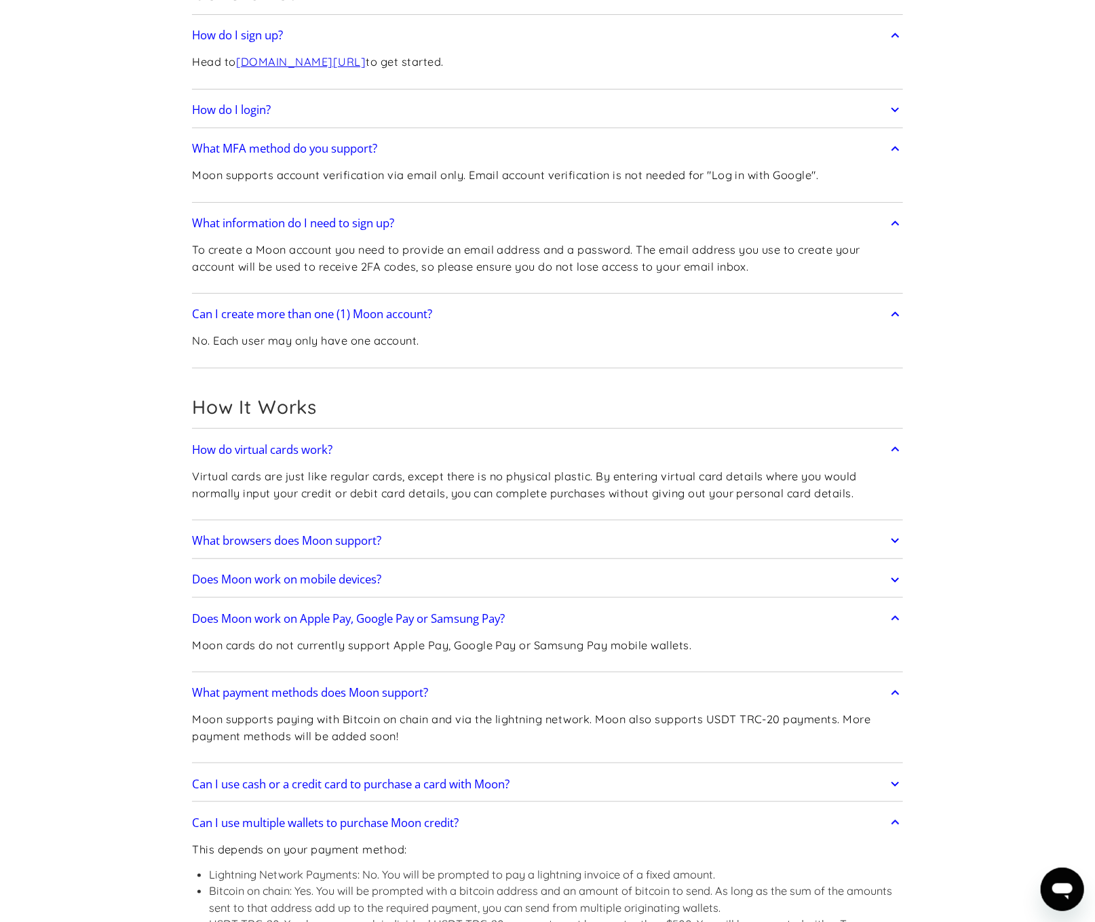
scroll to position [0, 0]
